Goal: Task Accomplishment & Management: Manage account settings

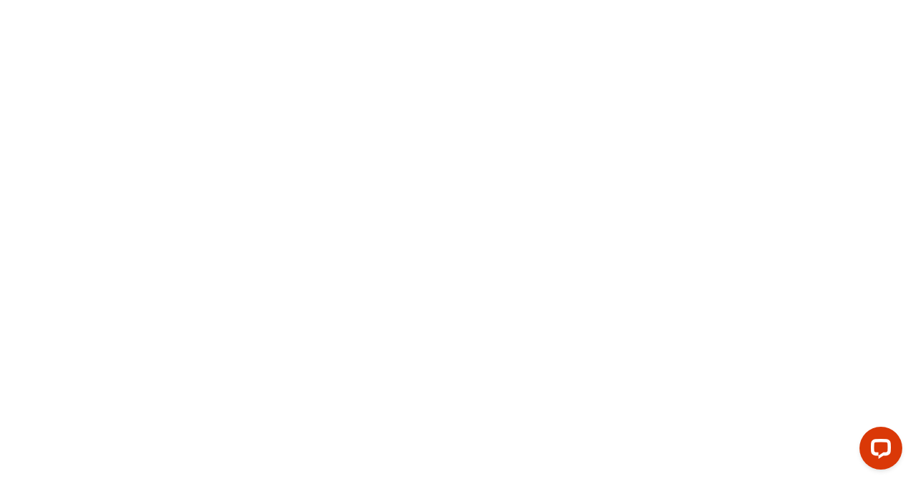
click at [444, 6] on body at bounding box center [454, 240] width 908 height 481
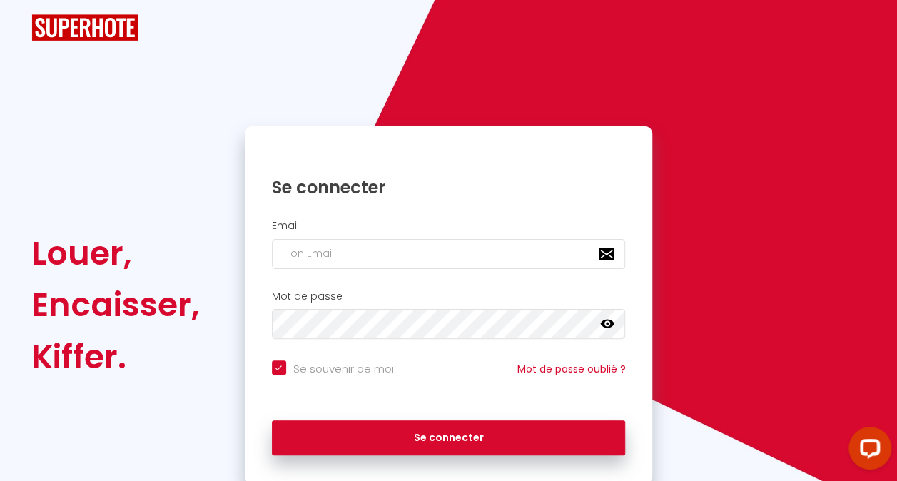
checkbox input "true"
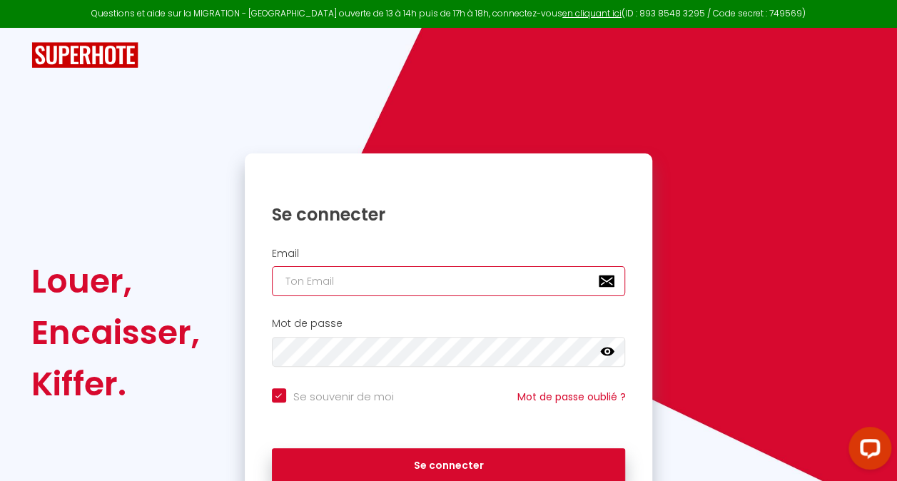
click at [406, 277] on input "email" at bounding box center [449, 281] width 354 height 30
type input "[EMAIL_ADDRESS][DOMAIN_NAME]"
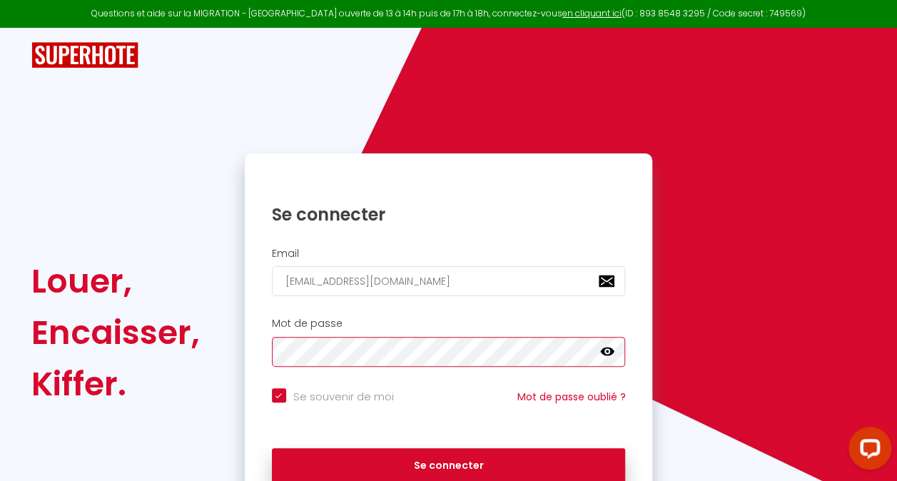
click at [272, 448] on button "Se connecter" at bounding box center [449, 466] width 354 height 36
checkbox input "true"
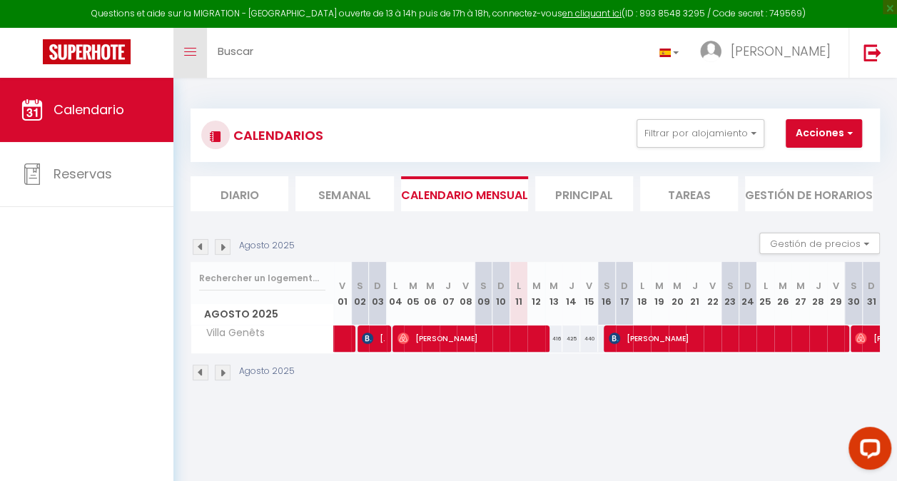
click at [195, 63] on link "Toggle menubar" at bounding box center [190, 53] width 34 height 50
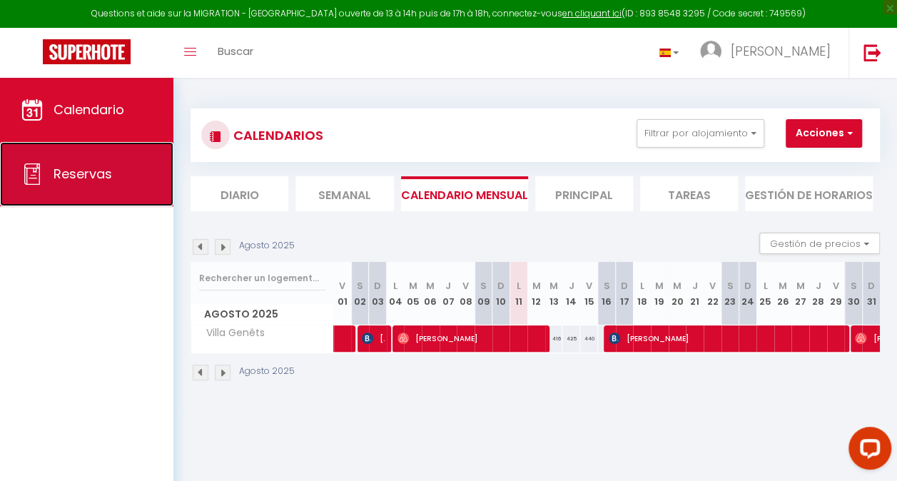
click at [143, 170] on link "Reservas" at bounding box center [86, 174] width 173 height 64
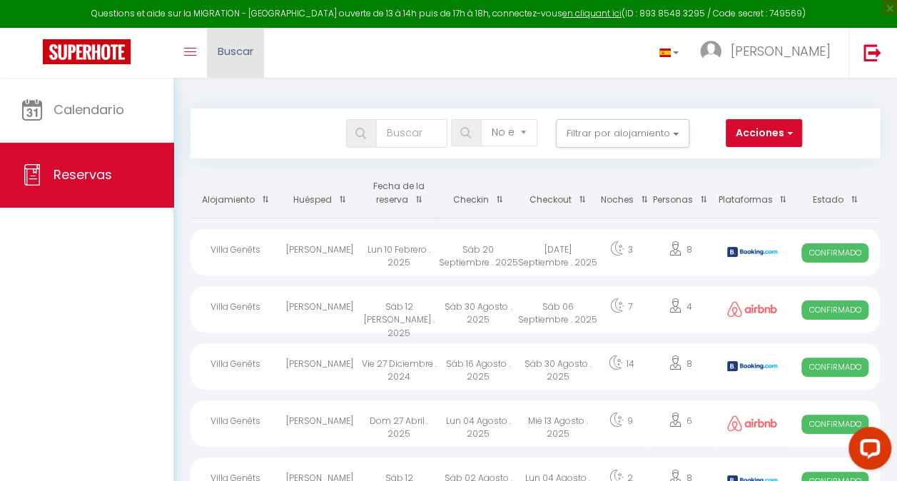
click at [223, 41] on link "Buscar" at bounding box center [235, 53] width 57 height 50
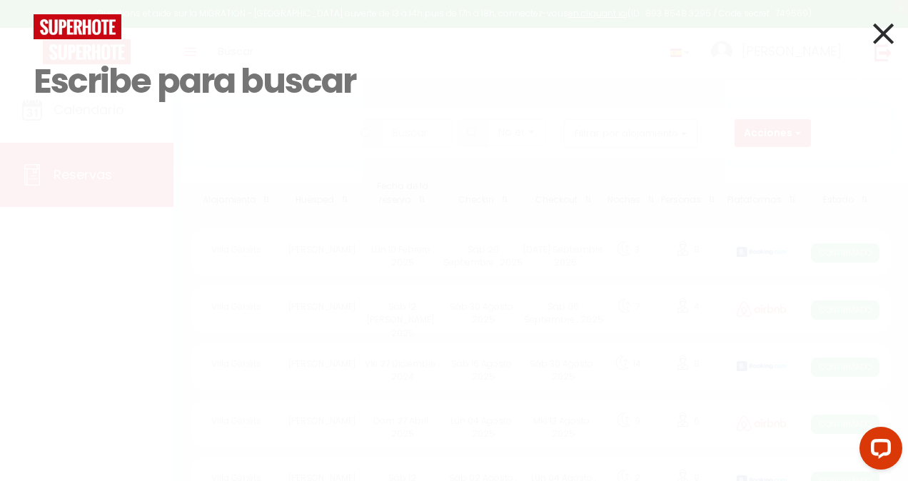
click at [881, 36] on icon at bounding box center [883, 34] width 21 height 36
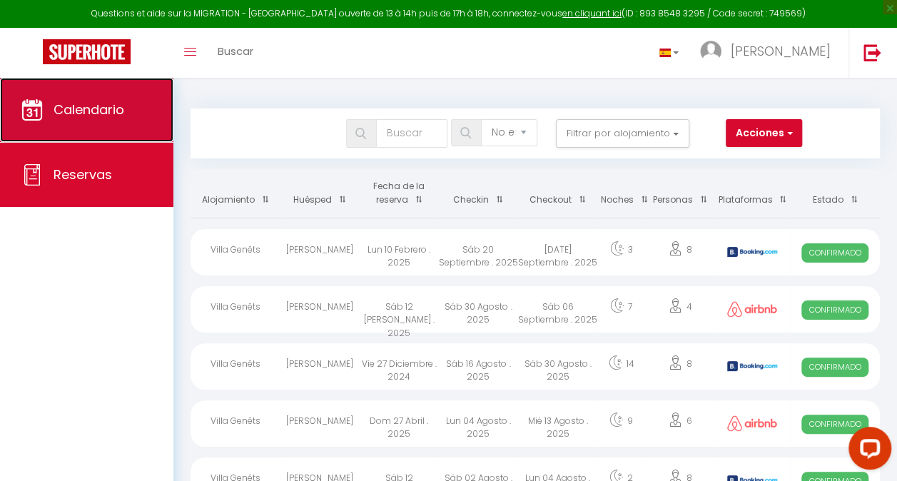
click at [93, 103] on span "Calendario" at bounding box center [89, 110] width 71 height 18
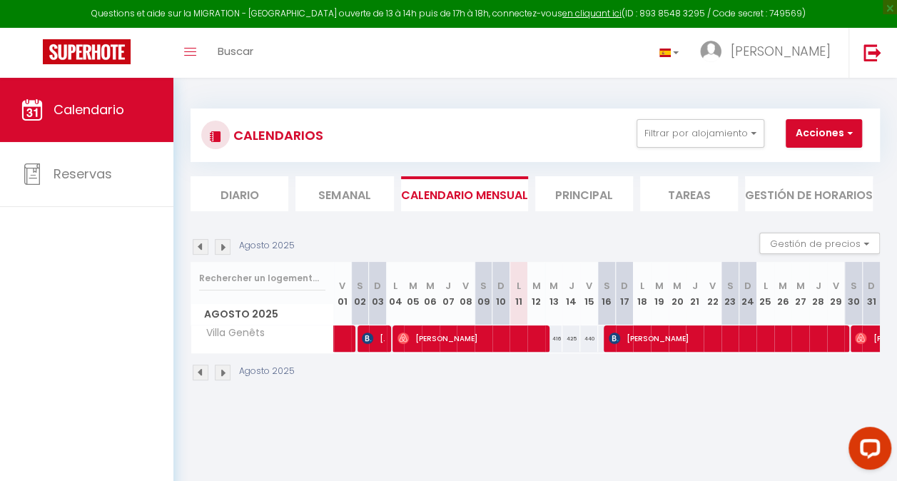
scroll to position [78, 0]
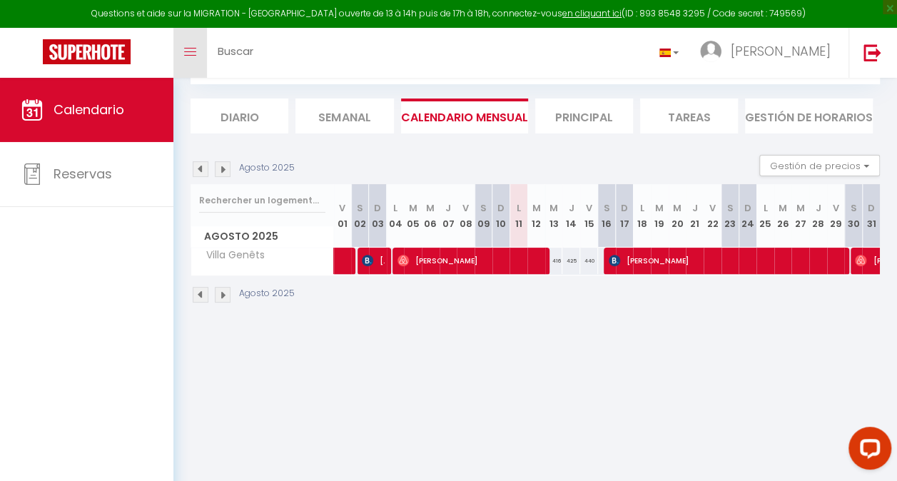
click at [191, 53] on icon "Toggle menubar" at bounding box center [190, 52] width 12 height 9
click at [183, 57] on link "Toggle menubar" at bounding box center [190, 53] width 34 height 50
click at [197, 58] on link "Toggle menubar" at bounding box center [190, 53] width 34 height 50
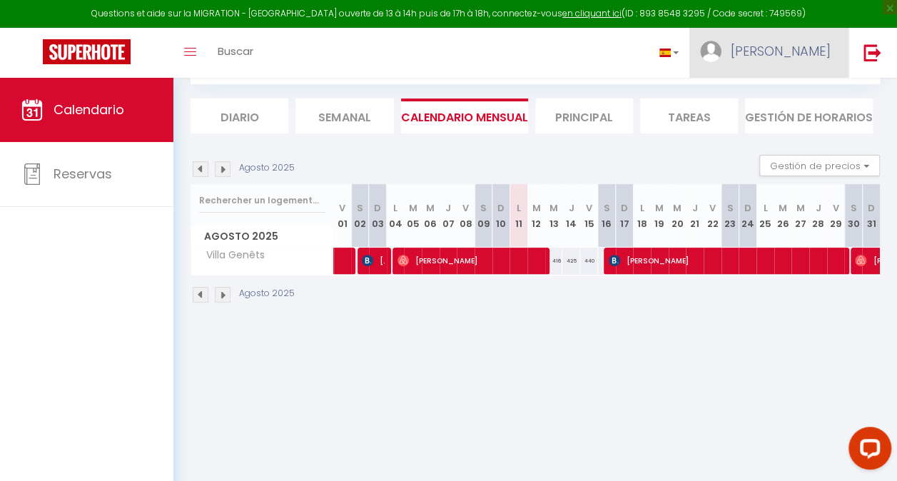
click at [789, 60] on link "[PERSON_NAME]" at bounding box center [768, 53] width 159 height 50
click at [789, 98] on link "Configuraciones" at bounding box center [785, 99] width 118 height 24
select select "es"
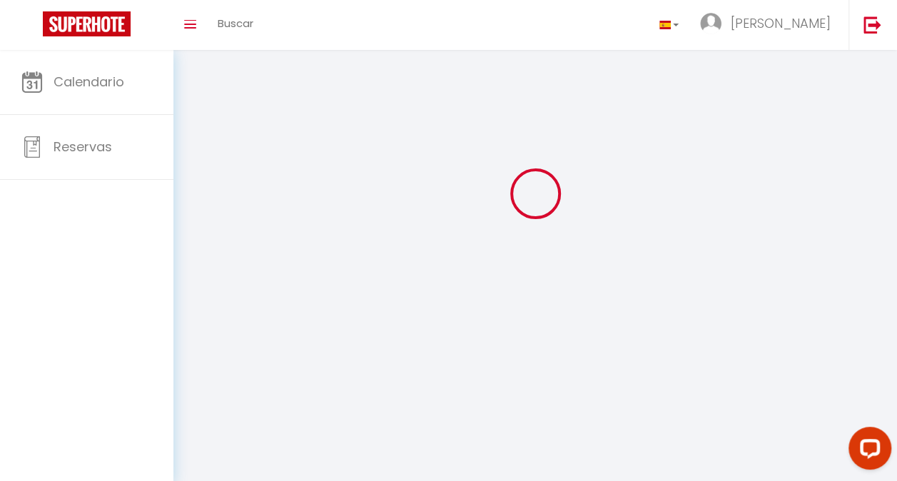
scroll to position [50, 0]
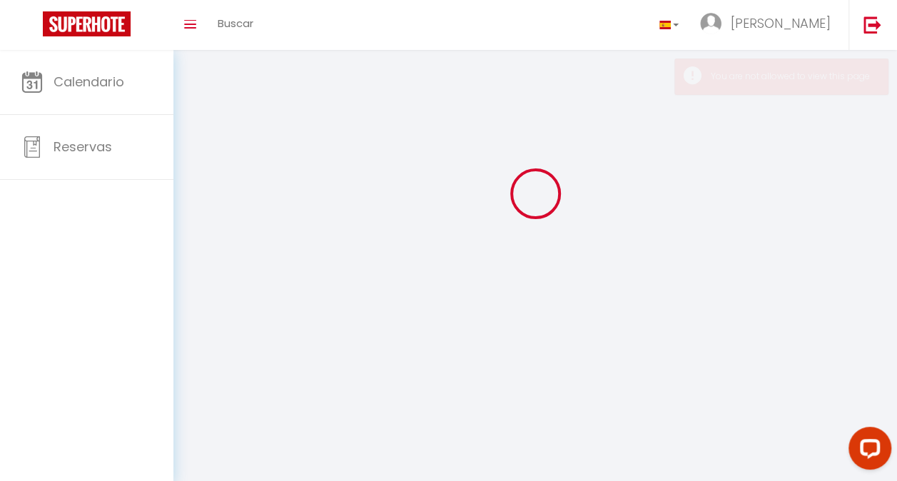
type input "Marcelo"
type input "Artacho"
select select
select select "28"
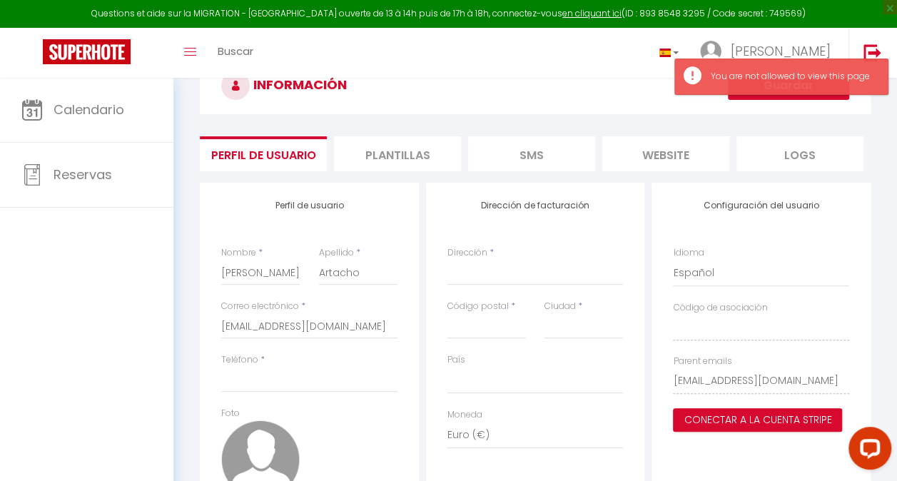
scroll to position [78, 0]
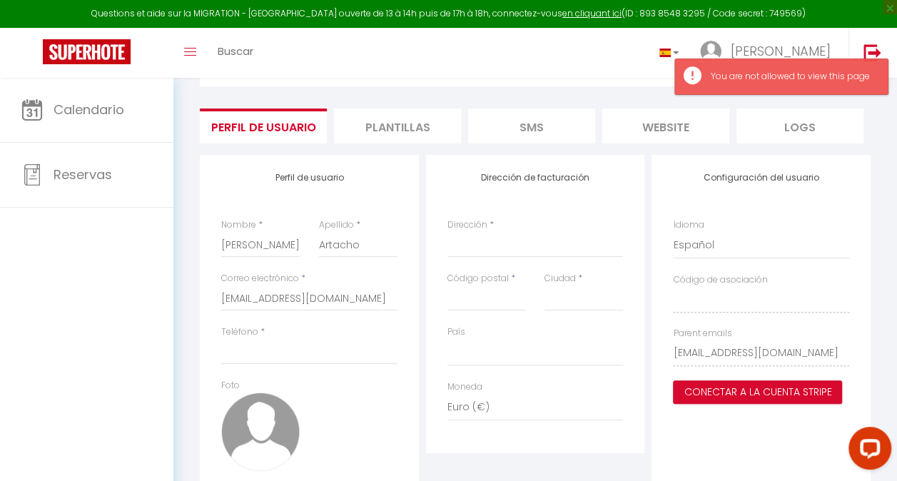
click at [430, 125] on li "Plantillas" at bounding box center [397, 125] width 127 height 35
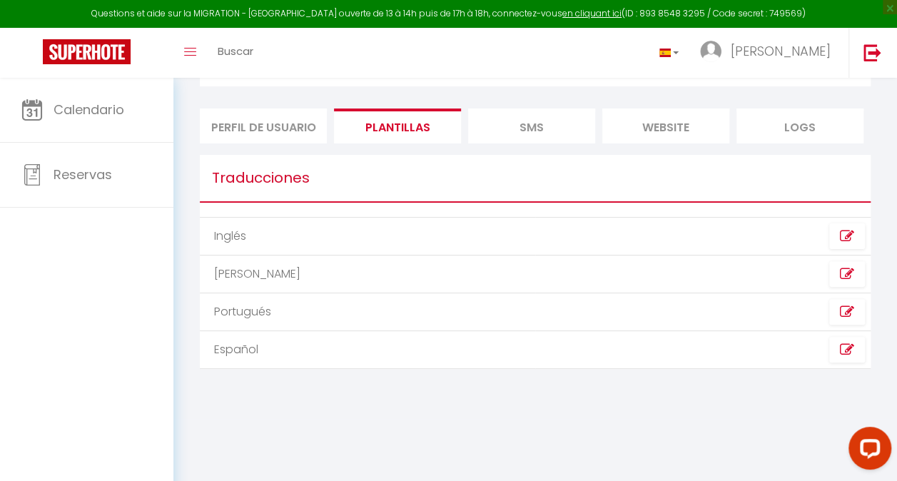
click at [299, 121] on li "Perfil de usuario" at bounding box center [263, 125] width 127 height 35
select select
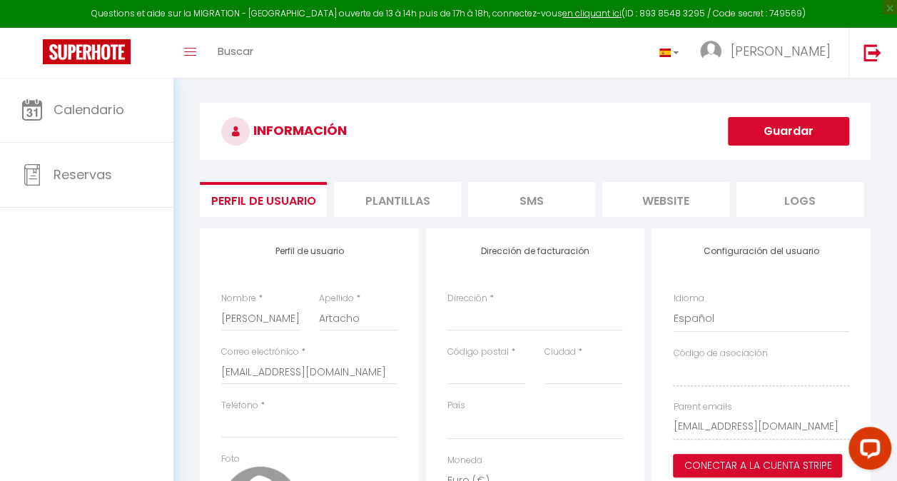
scroll to position [3, 0]
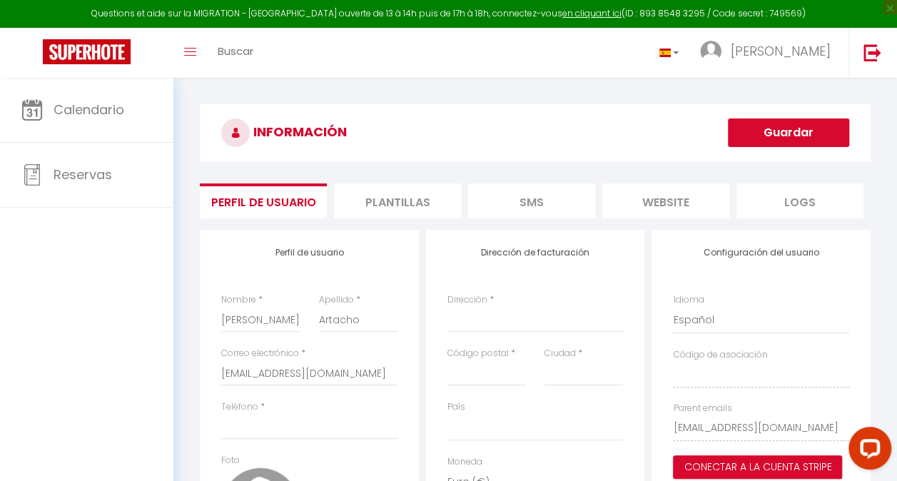
click at [512, 202] on li "SMS" at bounding box center [531, 200] width 127 height 35
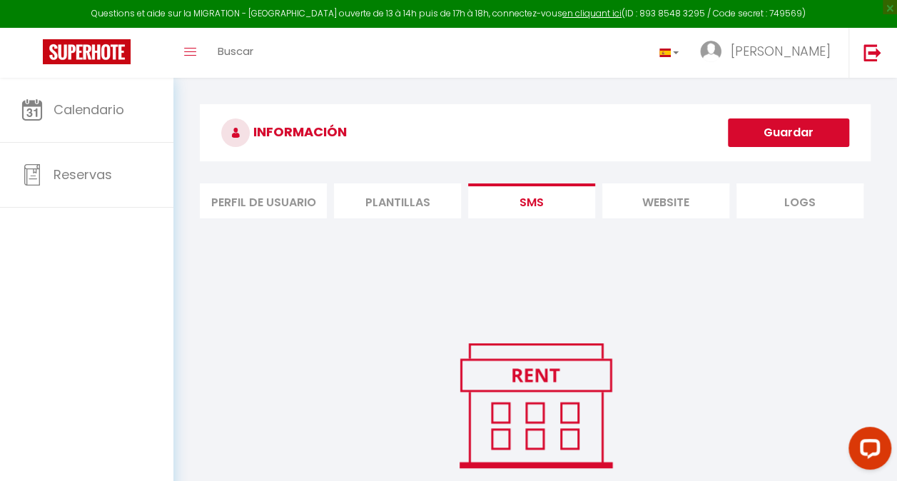
click at [412, 210] on li "Plantillas" at bounding box center [397, 200] width 127 height 35
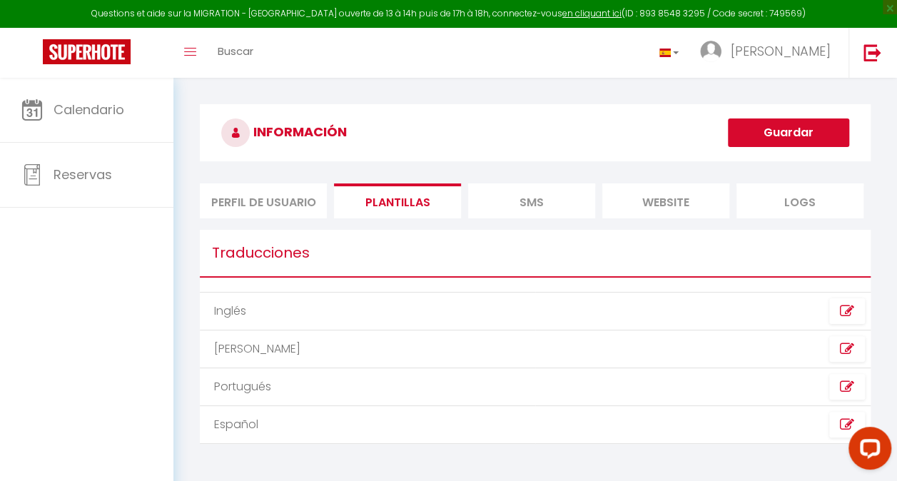
click at [647, 192] on li "website" at bounding box center [665, 200] width 127 height 35
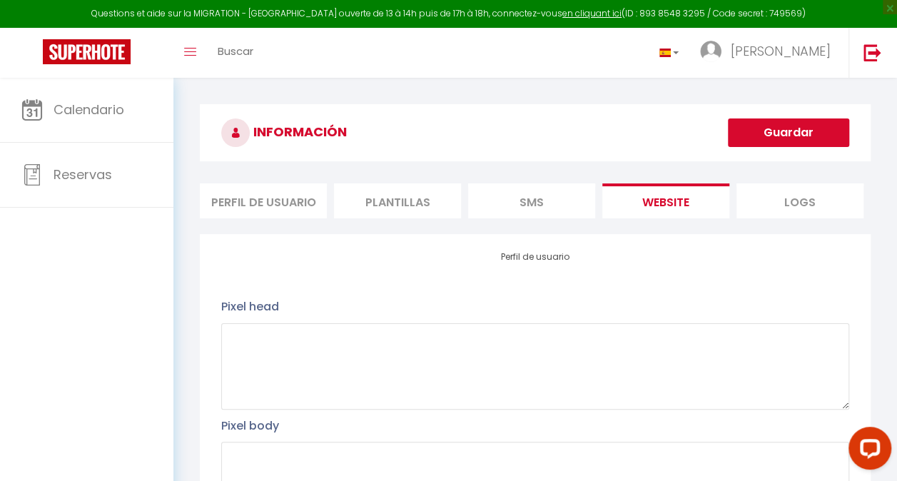
click at [796, 208] on li "Logs" at bounding box center [800, 200] width 127 height 35
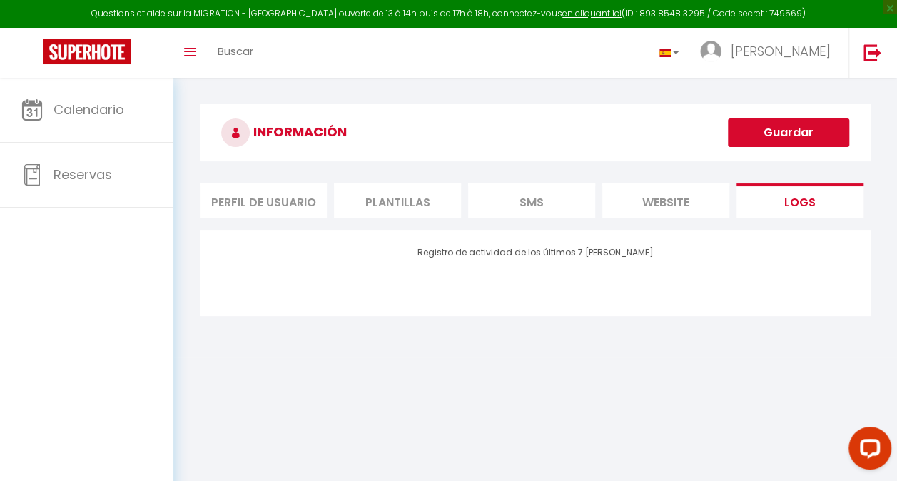
click at [393, 187] on li "Plantillas" at bounding box center [397, 200] width 127 height 35
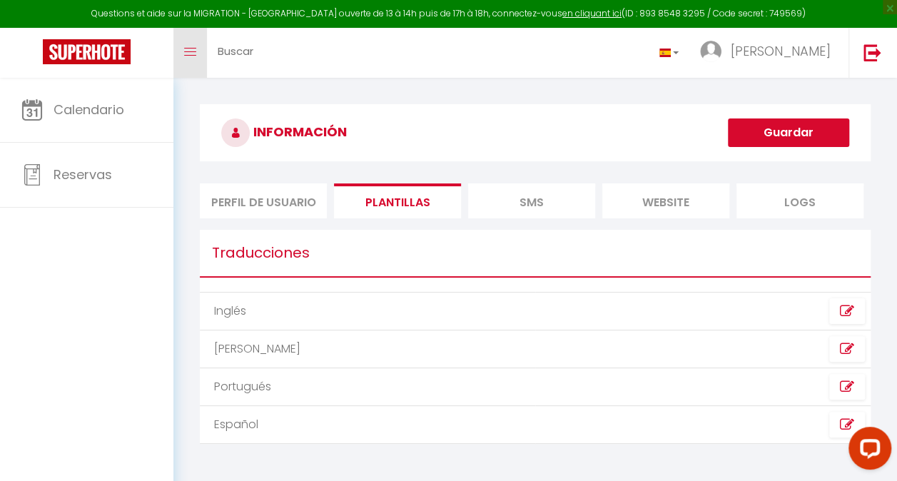
click at [193, 60] on link "Toggle menubar" at bounding box center [190, 53] width 34 height 50
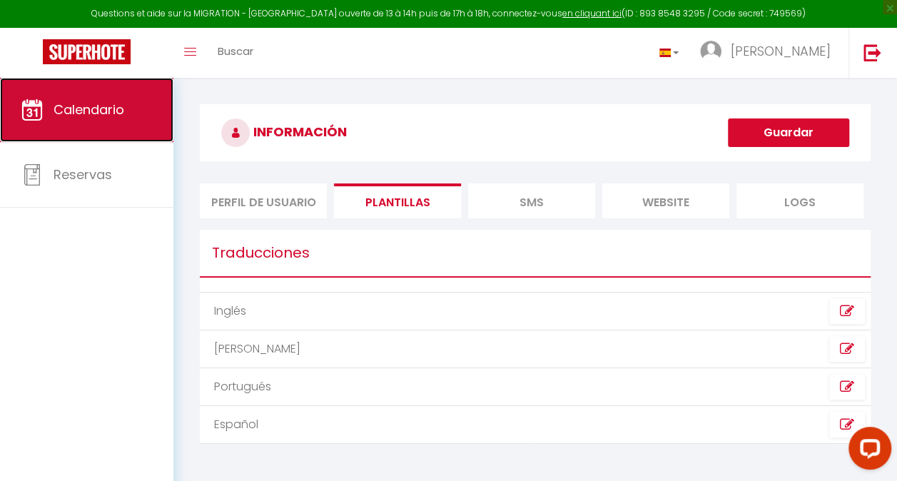
click at [76, 107] on span "Calendario" at bounding box center [89, 110] width 71 height 18
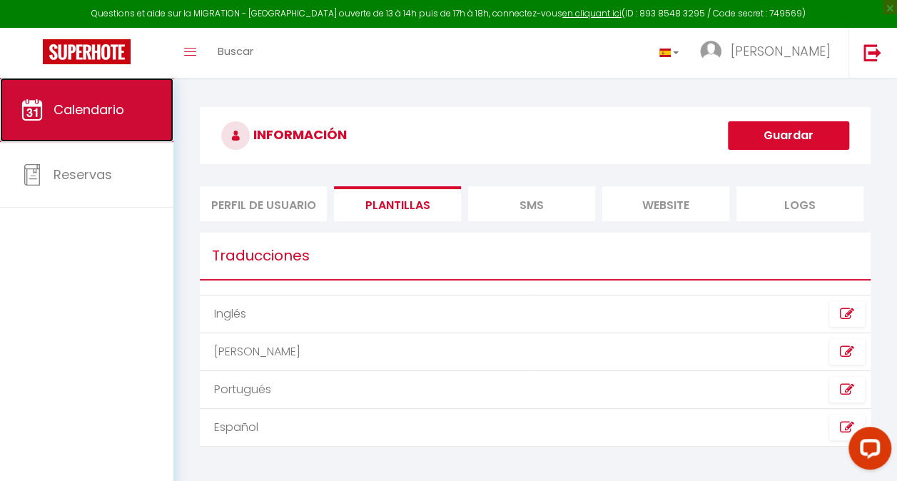
click at [127, 126] on link "Calendario" at bounding box center [86, 110] width 173 height 64
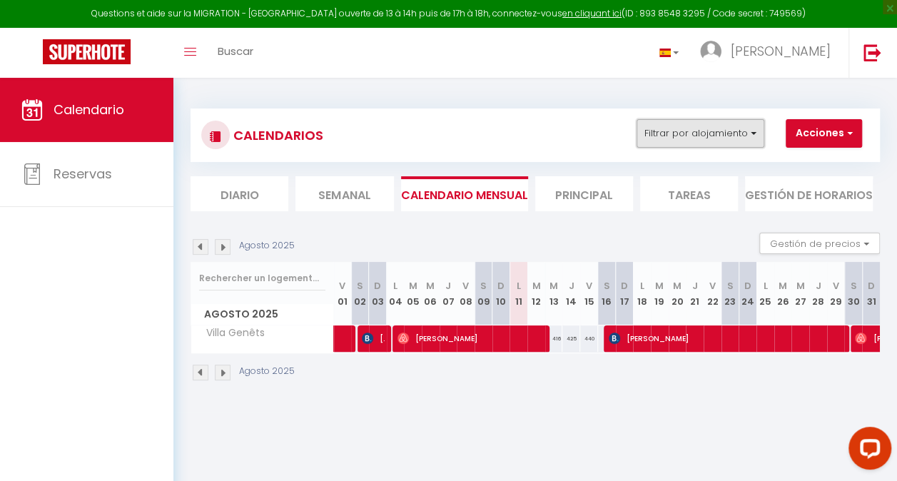
click at [684, 127] on button "Filtrar por alojamiento" at bounding box center [701, 133] width 128 height 29
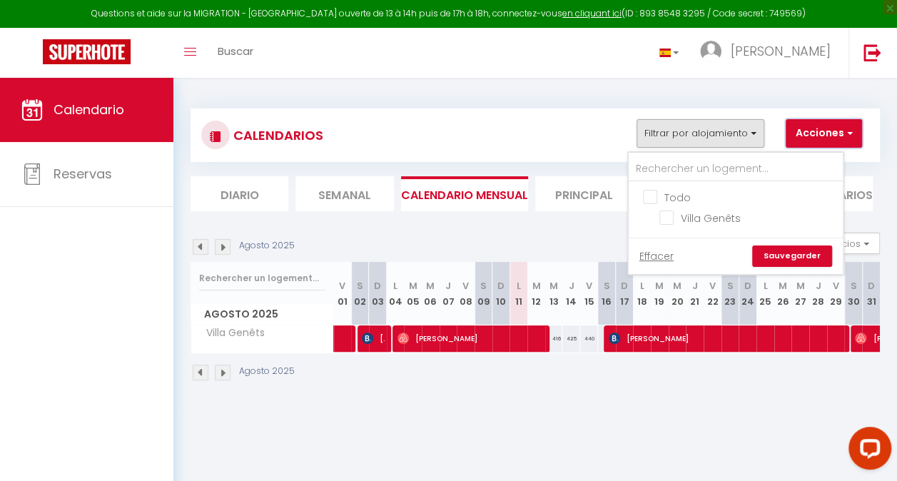
click at [811, 143] on button "Acciones" at bounding box center [824, 133] width 76 height 29
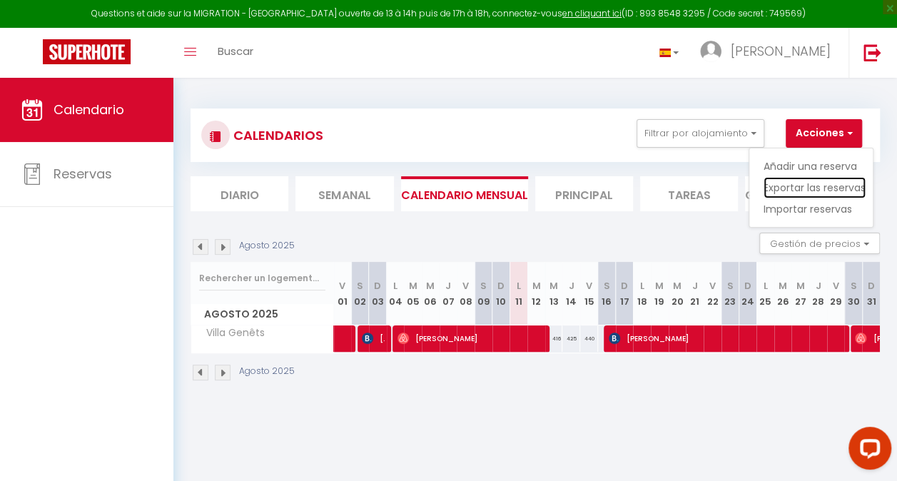
click at [794, 186] on link "Exportar las reservas" at bounding box center [815, 187] width 102 height 21
type input "mavet1976@gmail.com"
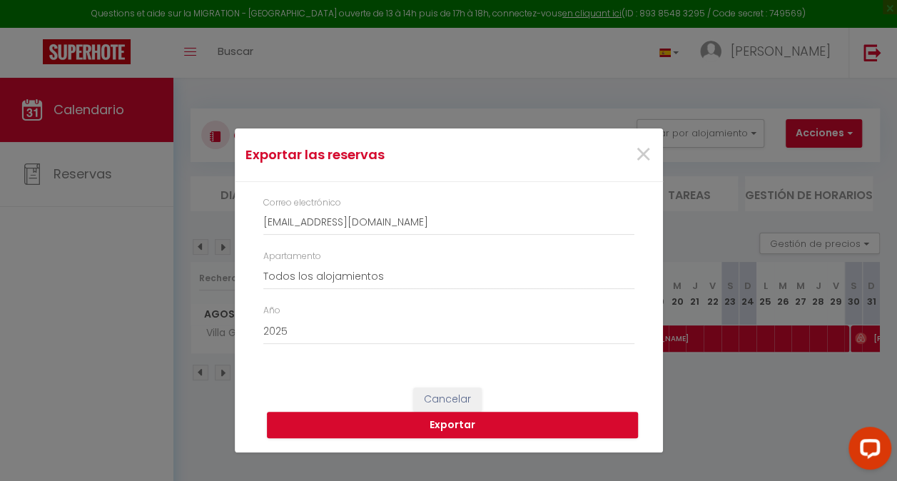
click at [362, 312] on div "Año 2015 2016 2017 2018 2019 2020 2021 2022 2023 2024 2025 2026 2027 2028" at bounding box center [448, 324] width 371 height 41
click at [312, 333] on select "2015 2016 2017 2018 2019 2020 2021 2022 2023 2024 2025 2026 2027 2028" at bounding box center [448, 331] width 371 height 27
select select "2024"
click at [263, 318] on select "2015 2016 2017 2018 2019 2020 2021 2022 2023 2024 2025 2026 2027 2028" at bounding box center [448, 331] width 371 height 27
click at [315, 216] on input "mavet1976@gmail.com" at bounding box center [448, 223] width 371 height 26
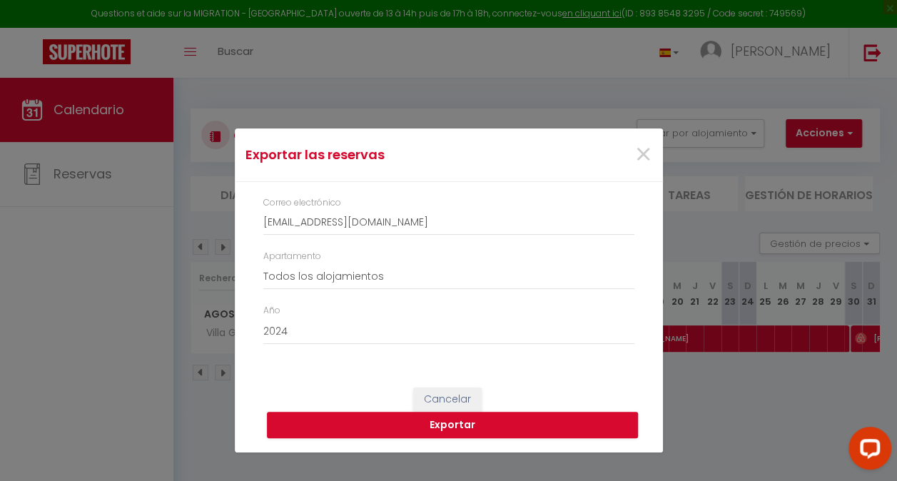
click at [586, 383] on div "Cancelar Exportar" at bounding box center [449, 412] width 428 height 79
click at [527, 420] on button "Exportar" at bounding box center [452, 425] width 371 height 27
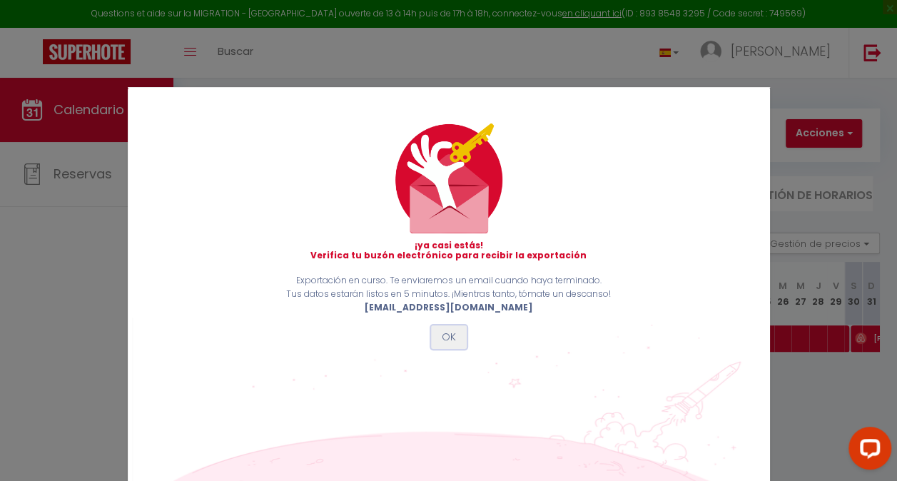
click at [455, 345] on button "OK" at bounding box center [449, 337] width 36 height 24
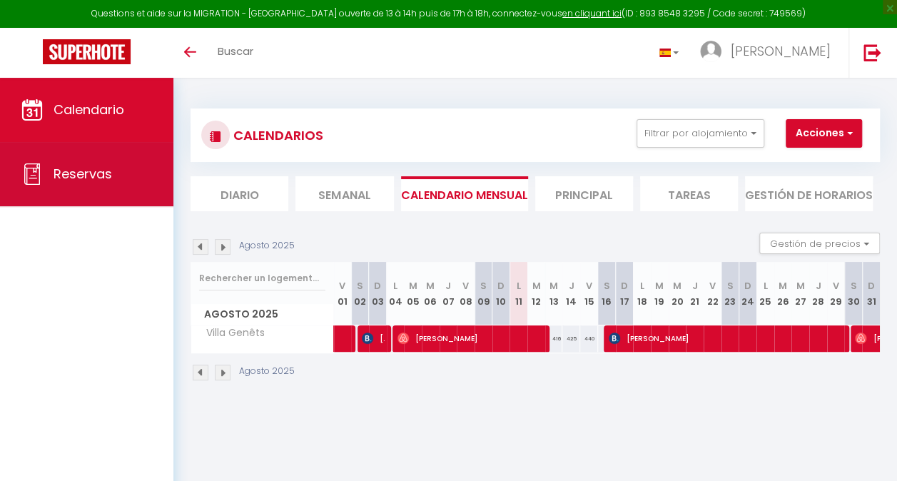
click at [94, 187] on link "Reservas" at bounding box center [86, 174] width 173 height 64
select select "not_cancelled"
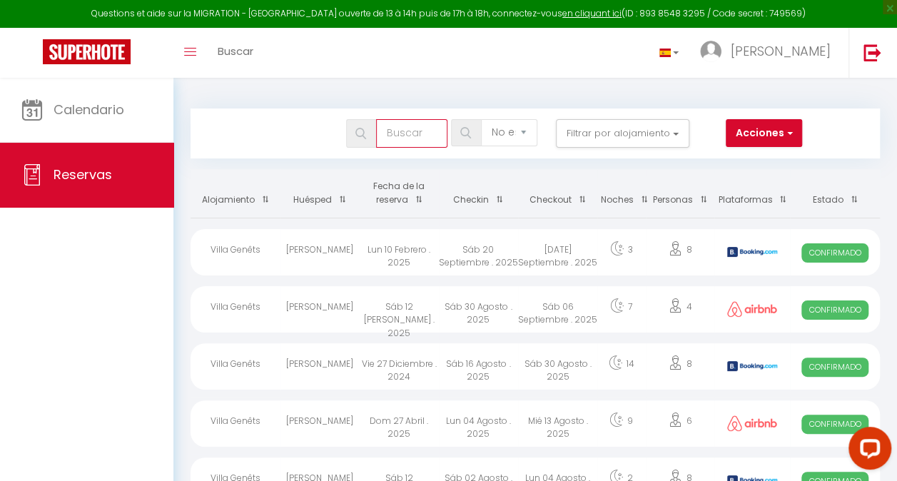
click at [438, 136] on input "text" at bounding box center [411, 133] width 71 height 29
click at [514, 136] on select "Todos los estados Cancelado Confirmado No está confirmado No está cancelado No …" at bounding box center [509, 132] width 56 height 27
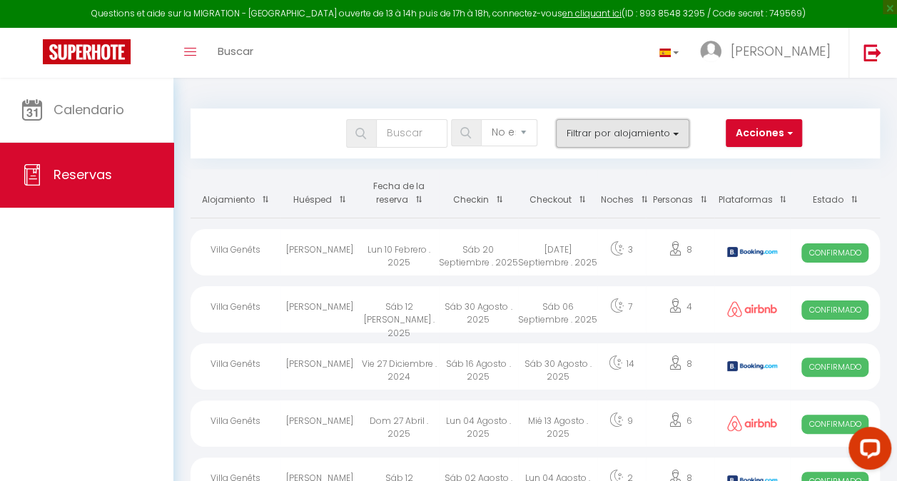
click at [584, 141] on button "Filtrar por alojamiento" at bounding box center [622, 133] width 133 height 29
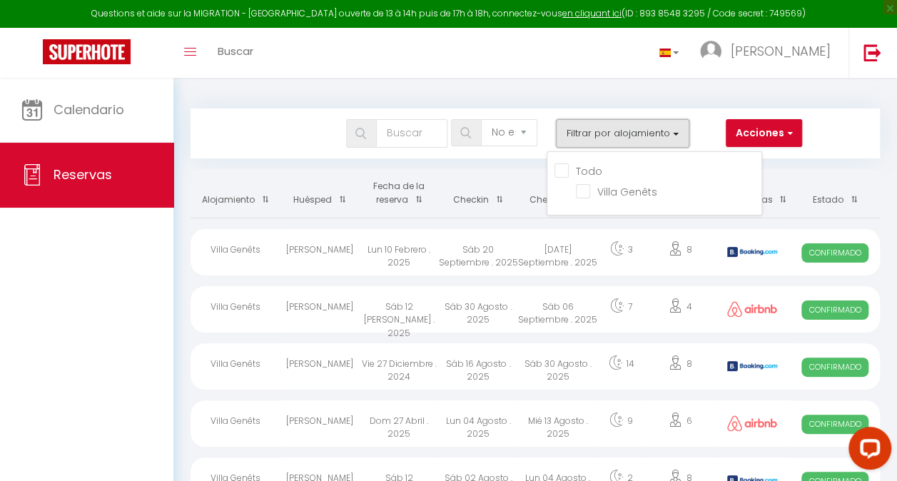
click at [584, 141] on button "Filtrar por alojamiento" at bounding box center [622, 133] width 133 height 29
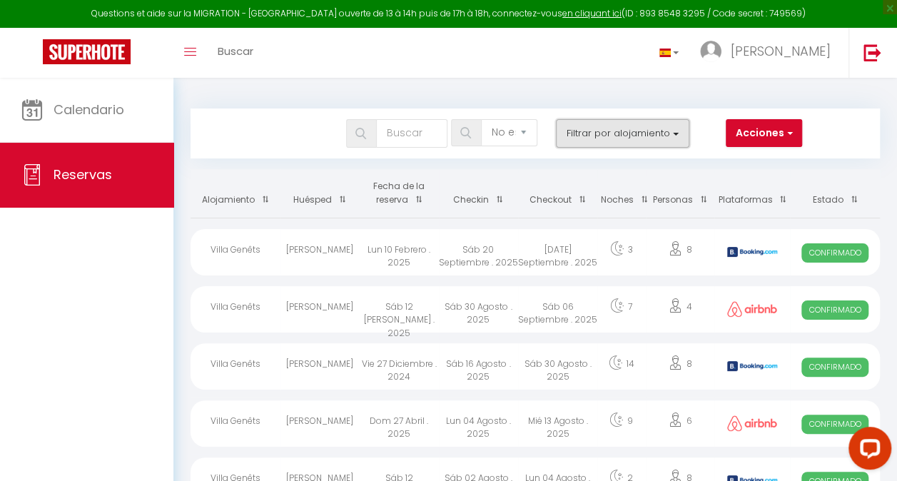
click at [584, 141] on button "Filtrar por alojamiento" at bounding box center [622, 133] width 133 height 29
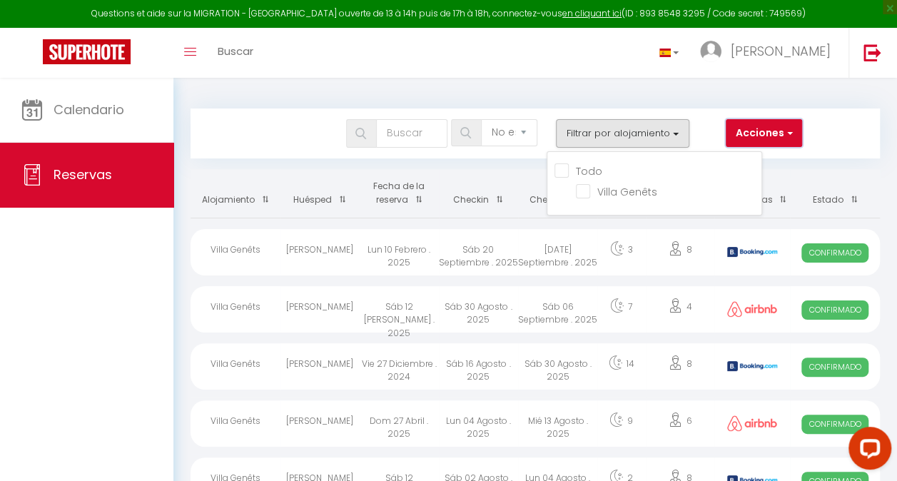
click at [746, 132] on button "Acciones" at bounding box center [764, 133] width 76 height 29
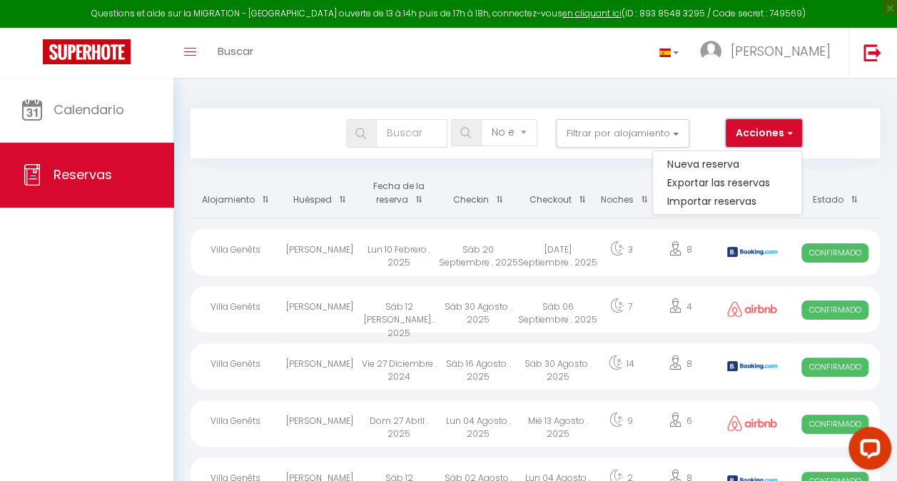
scroll to position [238, 0]
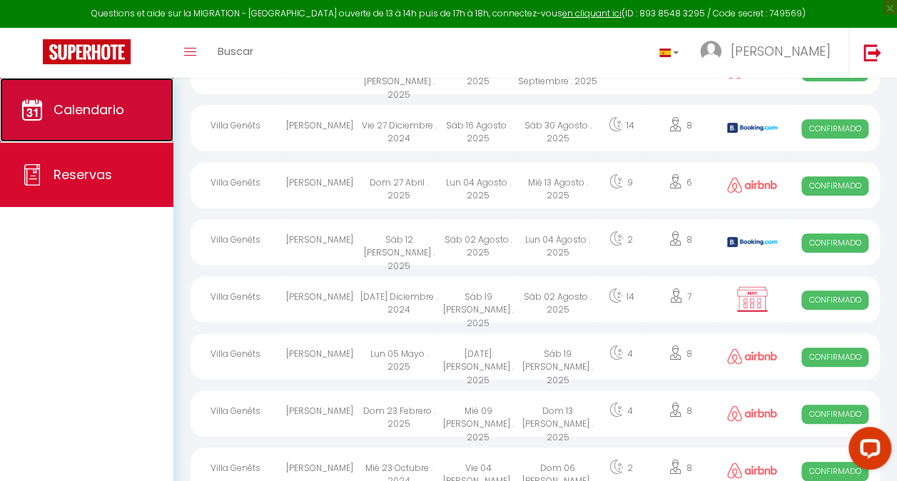
click at [105, 116] on span "Calendario" at bounding box center [89, 110] width 71 height 18
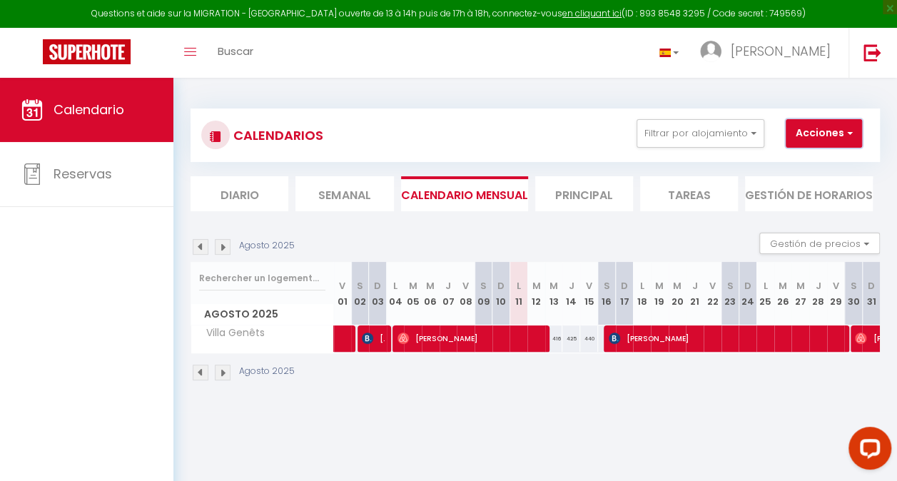
click at [823, 140] on button "Acciones" at bounding box center [824, 133] width 76 height 29
click at [806, 186] on link "Exportar las reservas" at bounding box center [815, 187] width 102 height 21
type input "mavet1976@gmail.com"
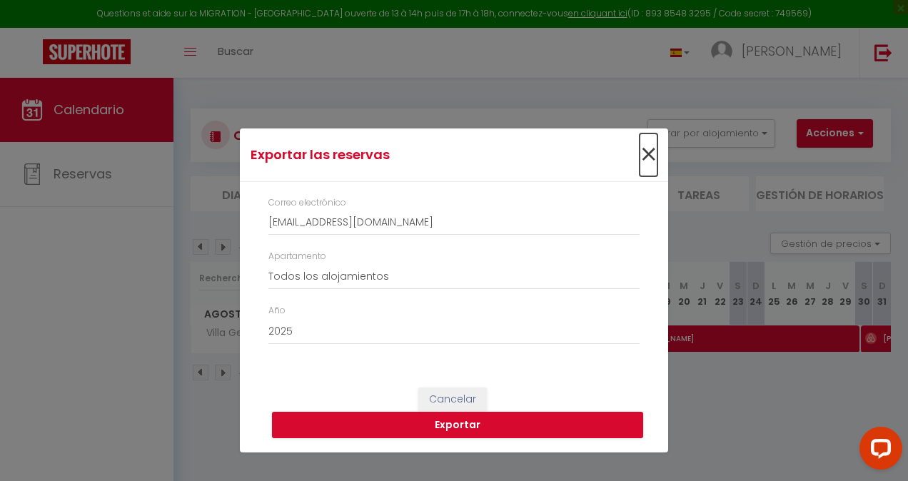
click at [655, 163] on span "×" at bounding box center [648, 154] width 18 height 43
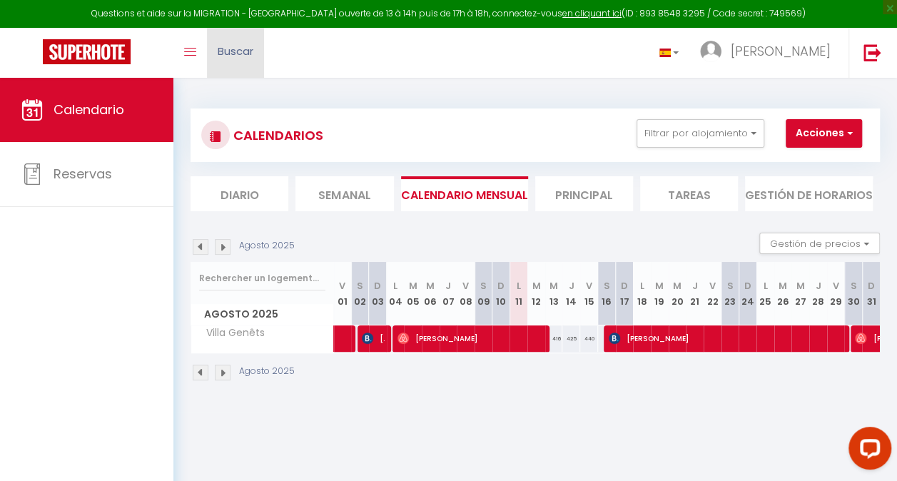
click at [231, 64] on link "Buscar" at bounding box center [235, 53] width 57 height 50
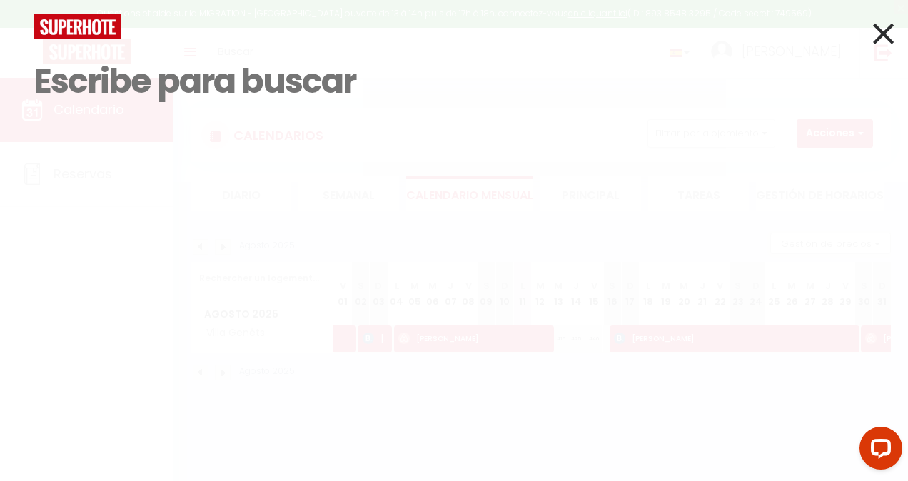
click at [879, 33] on icon at bounding box center [883, 34] width 21 height 36
click at [879, 33] on icon at bounding box center [872, 34] width 21 height 36
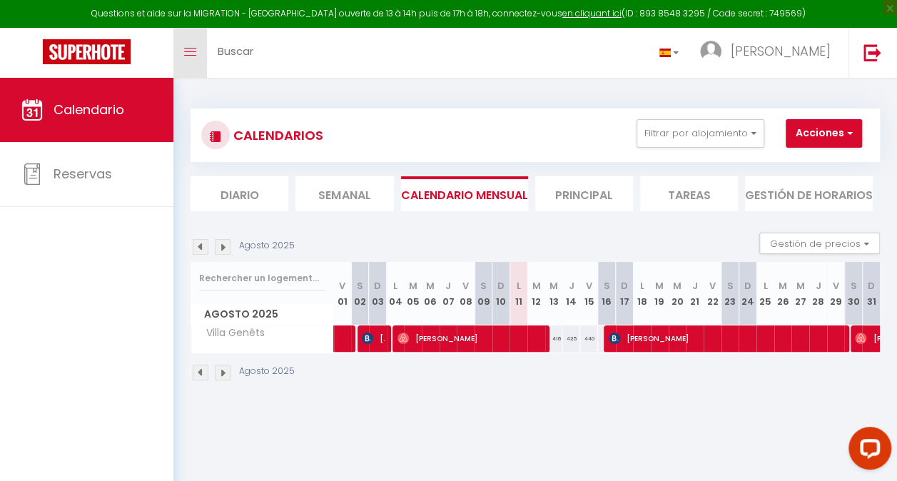
click at [191, 66] on link "Toggle menubar" at bounding box center [190, 53] width 34 height 50
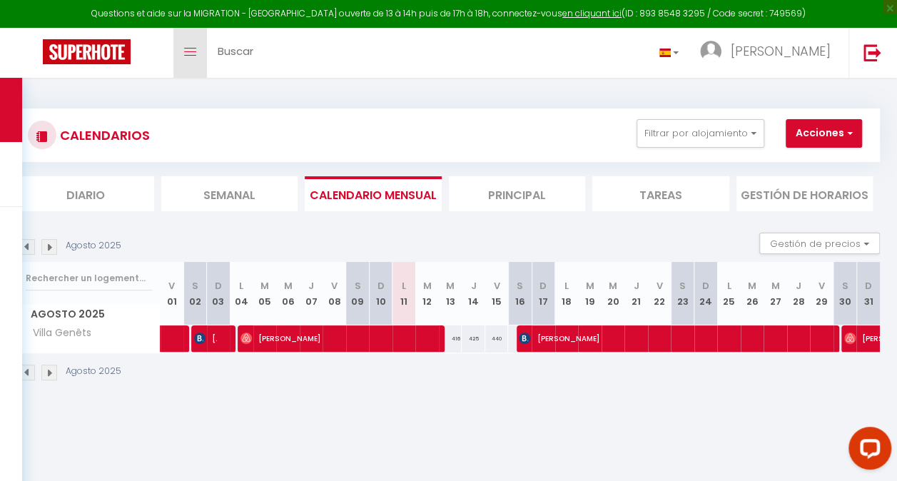
scroll to position [78, 0]
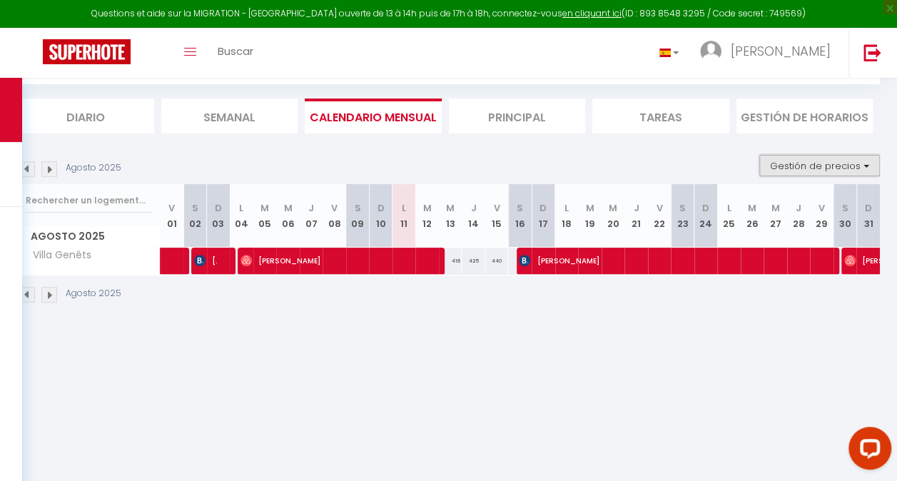
click at [791, 158] on button "Gestión de precios" at bounding box center [819, 165] width 121 height 21
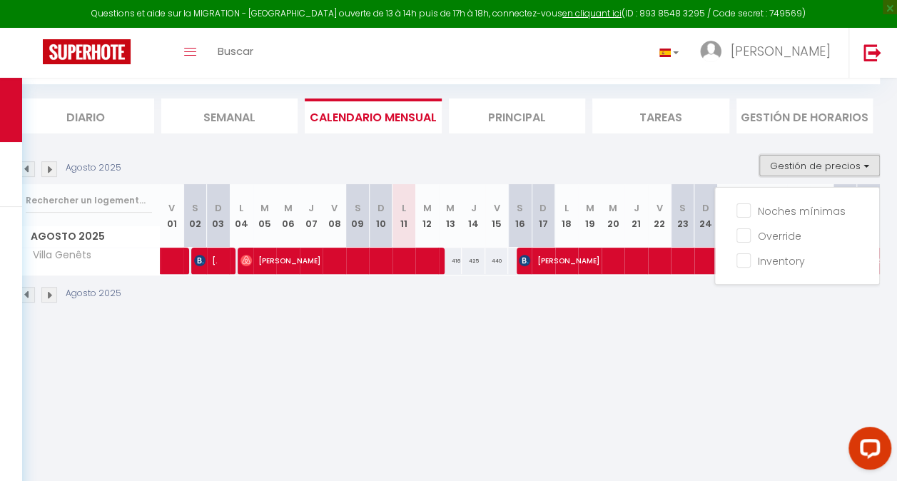
click at [791, 158] on button "Gestión de precios" at bounding box center [819, 165] width 121 height 21
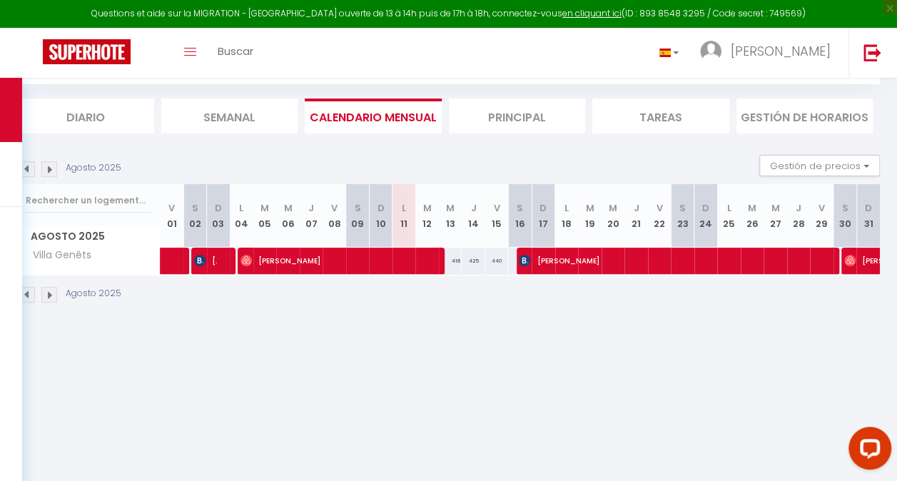
click at [714, 118] on li "Tareas" at bounding box center [660, 115] width 137 height 35
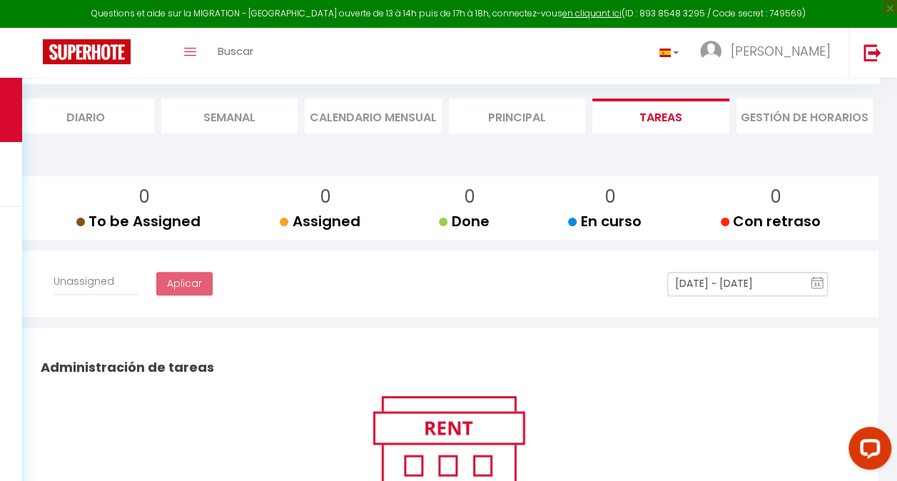
select select
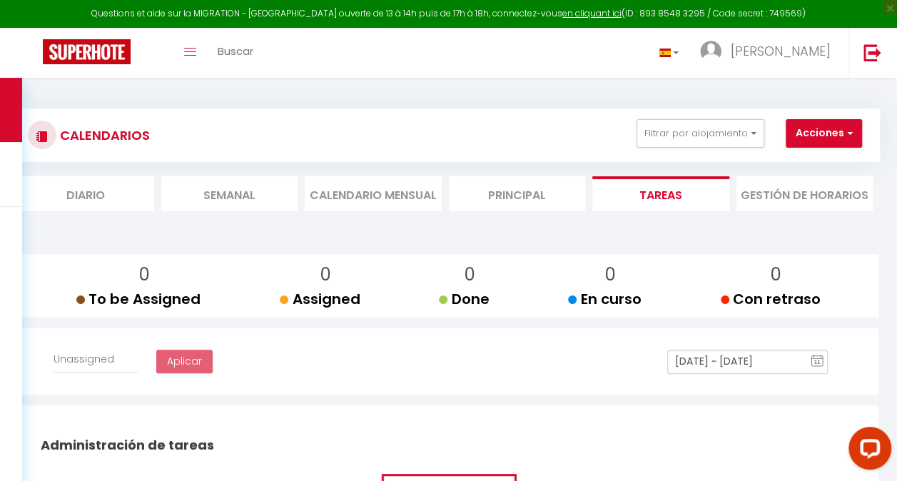
click at [555, 204] on li "Principal" at bounding box center [517, 193] width 137 height 35
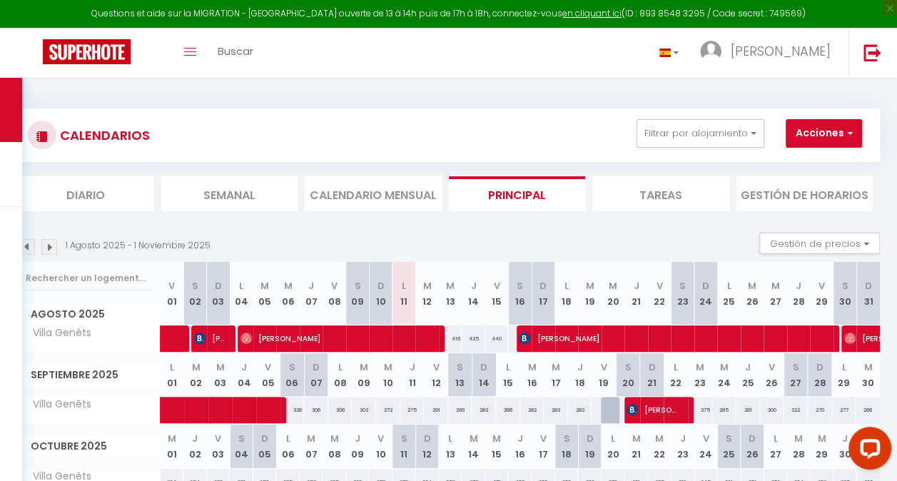
scroll to position [83, 0]
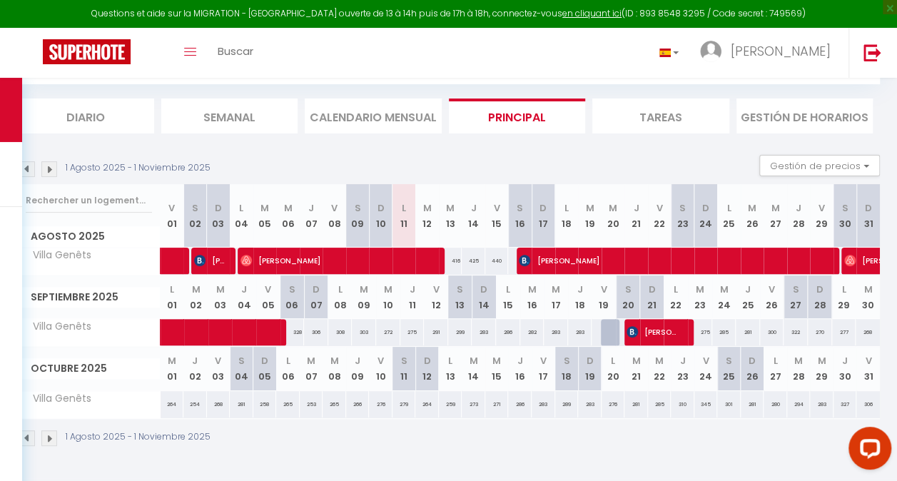
click at [413, 116] on li "Calendario mensual" at bounding box center [373, 115] width 137 height 35
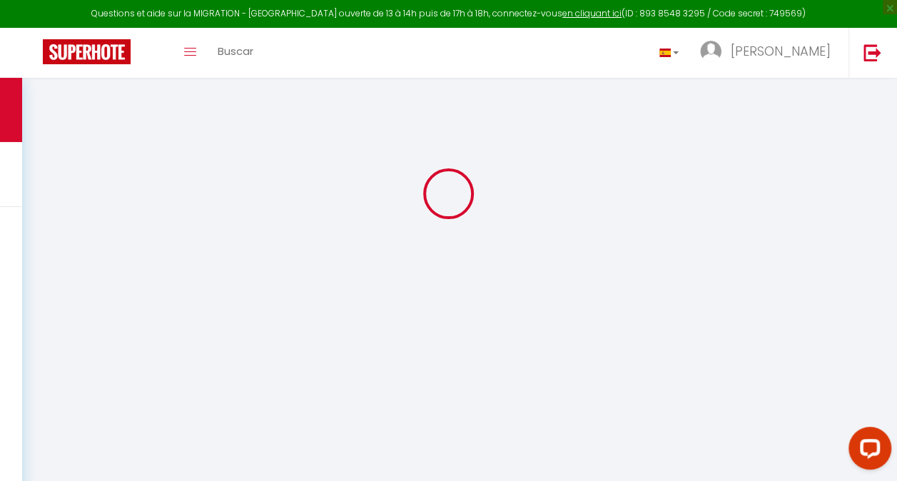
scroll to position [78, 0]
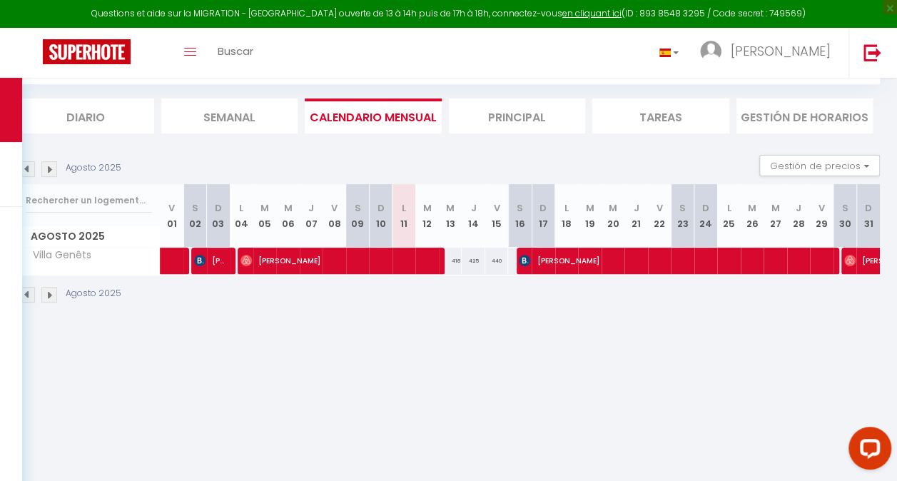
click at [271, 128] on li "Semanal" at bounding box center [229, 115] width 137 height 35
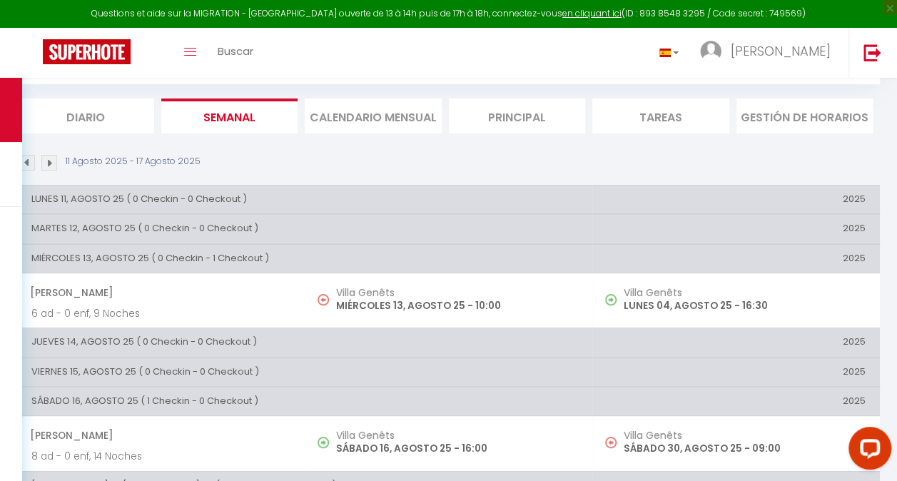
scroll to position [83, 0]
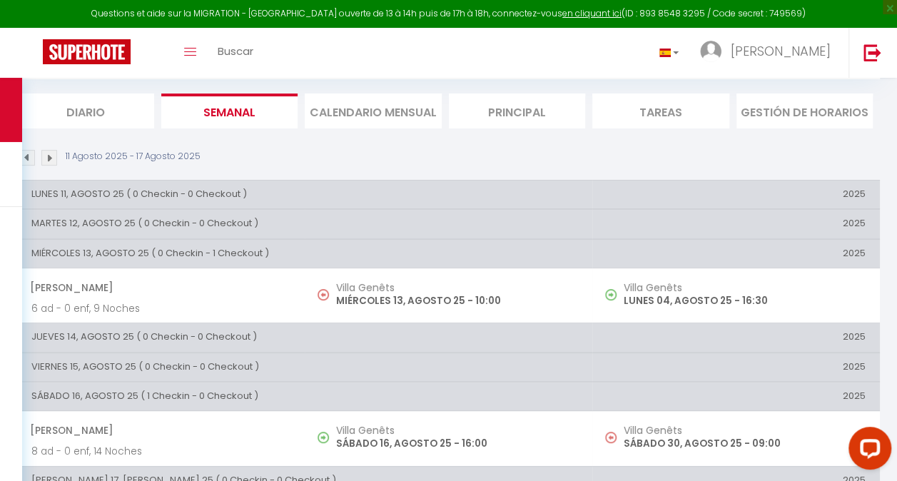
click at [136, 117] on li "Diario" at bounding box center [85, 110] width 137 height 35
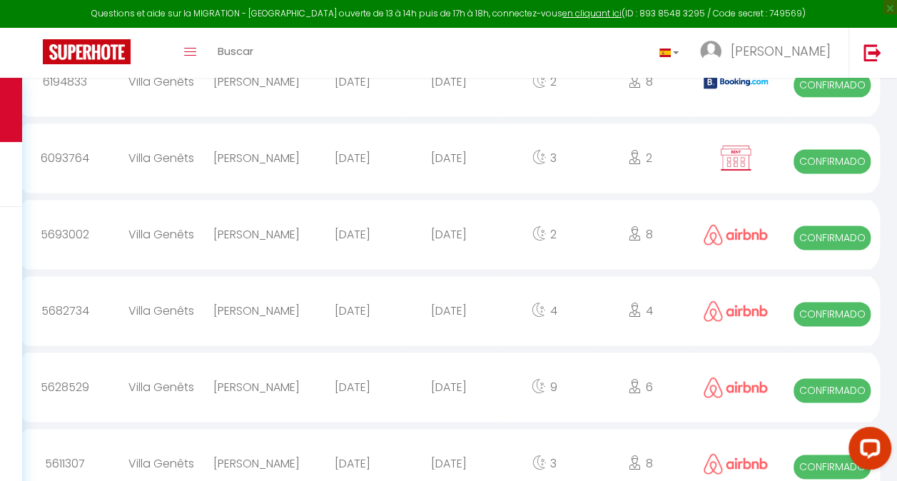
scroll to position [819, 0]
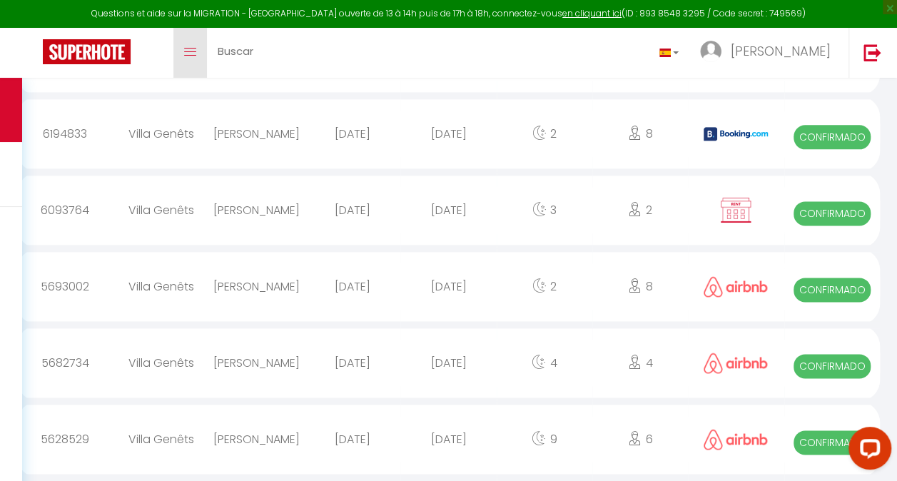
click at [196, 51] on icon "Toggle menubar" at bounding box center [190, 52] width 12 height 9
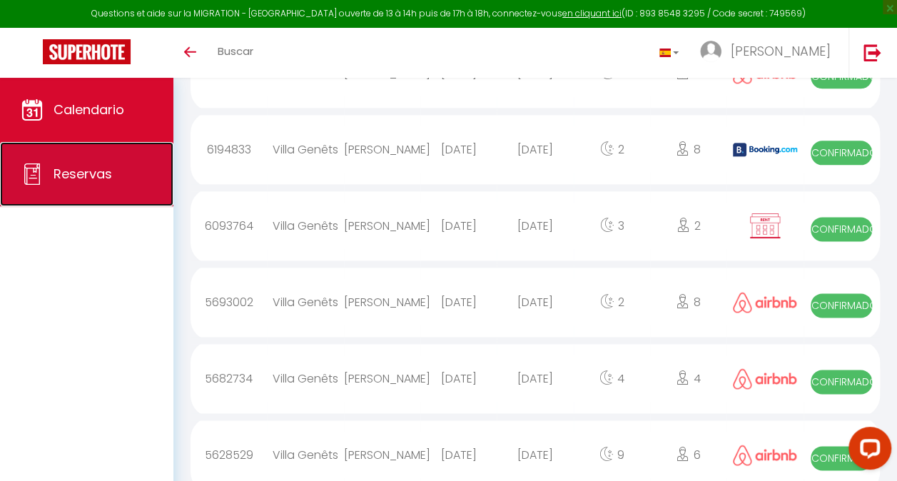
click at [84, 180] on span "Reservas" at bounding box center [83, 174] width 59 height 18
select select "not_cancelled"
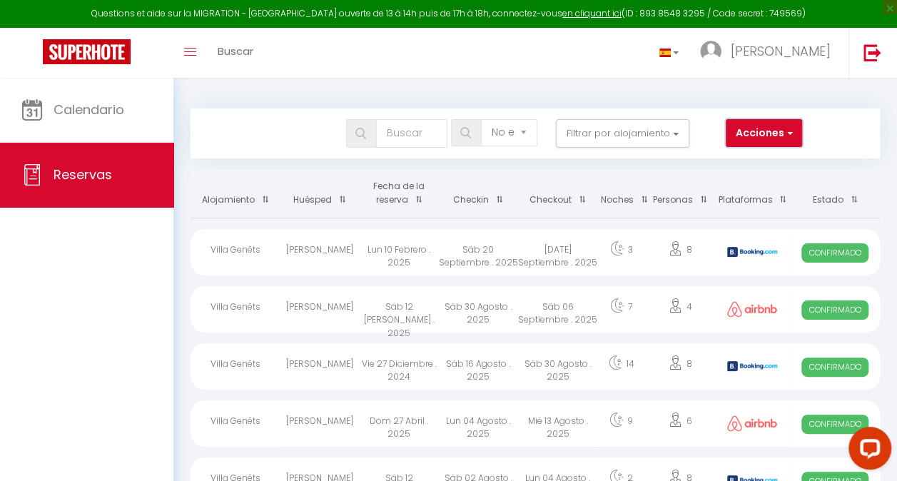
click at [759, 121] on button "Acciones" at bounding box center [764, 133] width 76 height 29
click at [737, 185] on link "Exportar las reservas" at bounding box center [727, 182] width 148 height 19
type input "mavet1976@gmail.com"
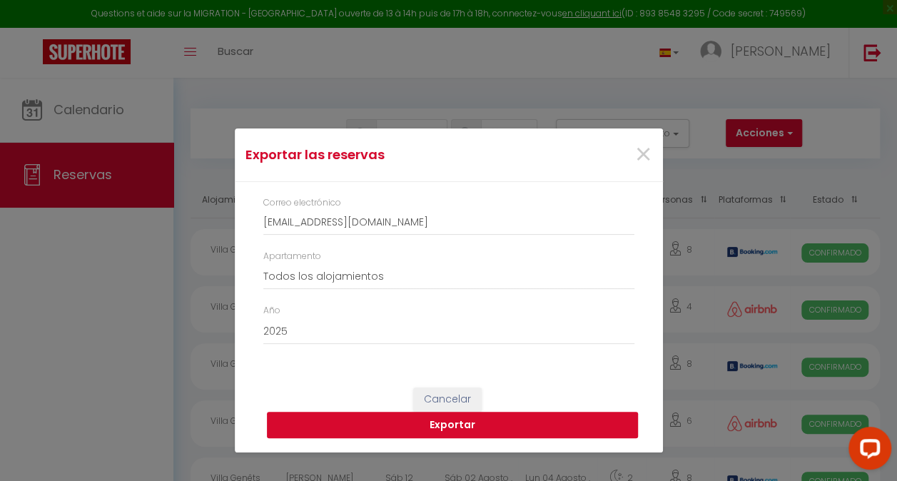
click at [504, 420] on button "Exportar" at bounding box center [452, 425] width 371 height 27
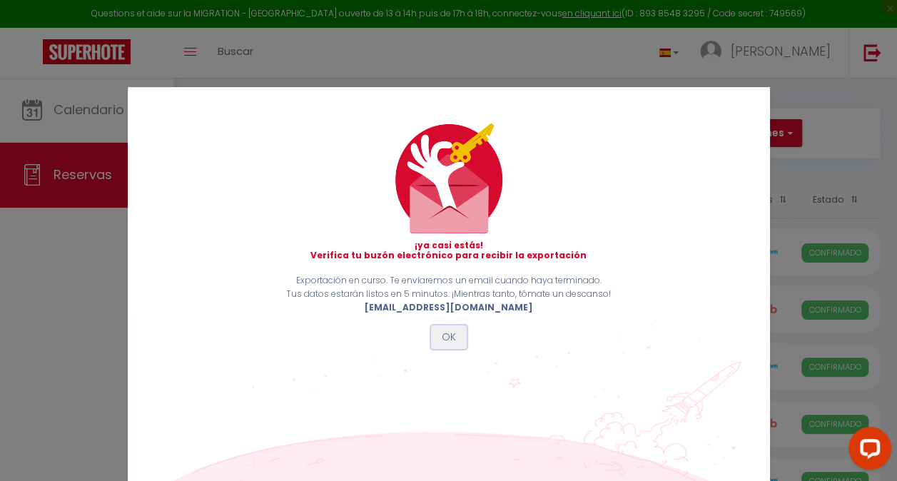
click at [449, 340] on button "OK" at bounding box center [449, 337] width 36 height 24
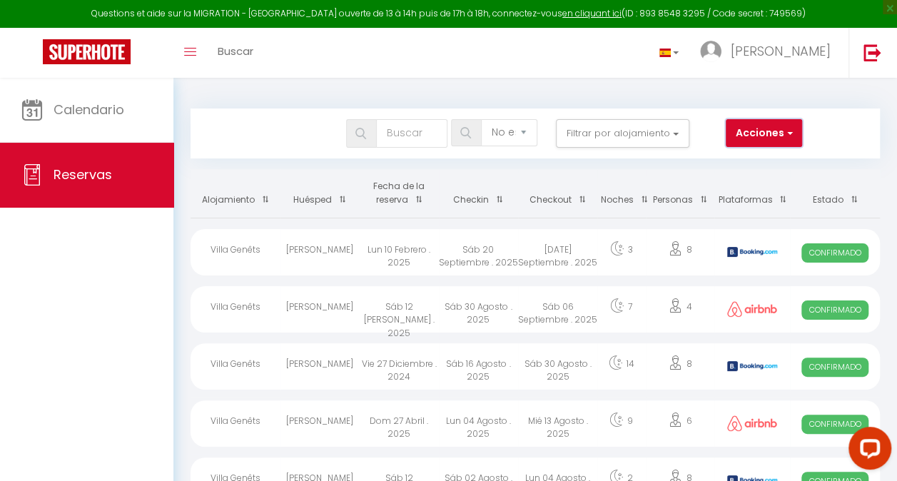
click at [765, 146] on button "Acciones" at bounding box center [764, 133] width 76 height 29
click at [772, 141] on button "Acciones" at bounding box center [764, 133] width 76 height 29
click at [751, 187] on link "Exportar las reservas" at bounding box center [727, 182] width 148 height 19
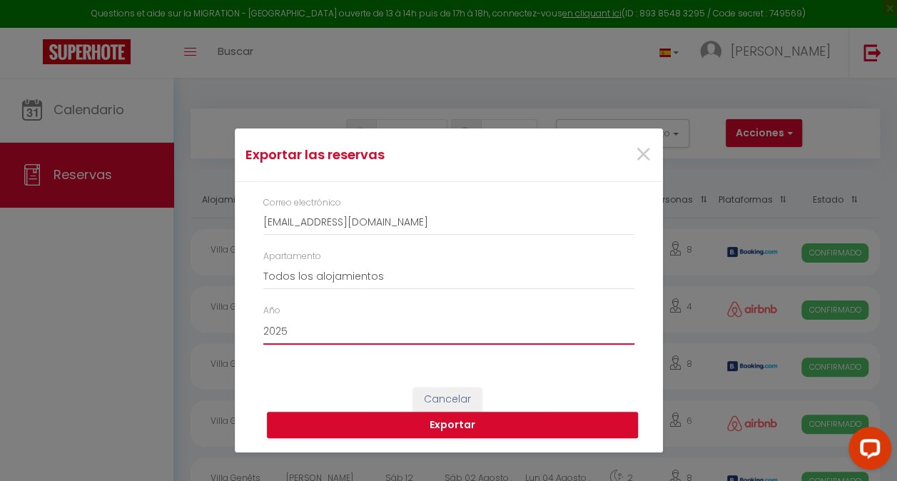
click at [551, 328] on select "2015 2016 2017 2018 2019 2020 2021 2022 2023 2024 2025 2026 2027 2028" at bounding box center [448, 331] width 371 height 27
select select "2024"
click at [263, 318] on select "2015 2016 2017 2018 2019 2020 2021 2022 2023 2024 2025 2026 2027 2028" at bounding box center [448, 331] width 371 height 27
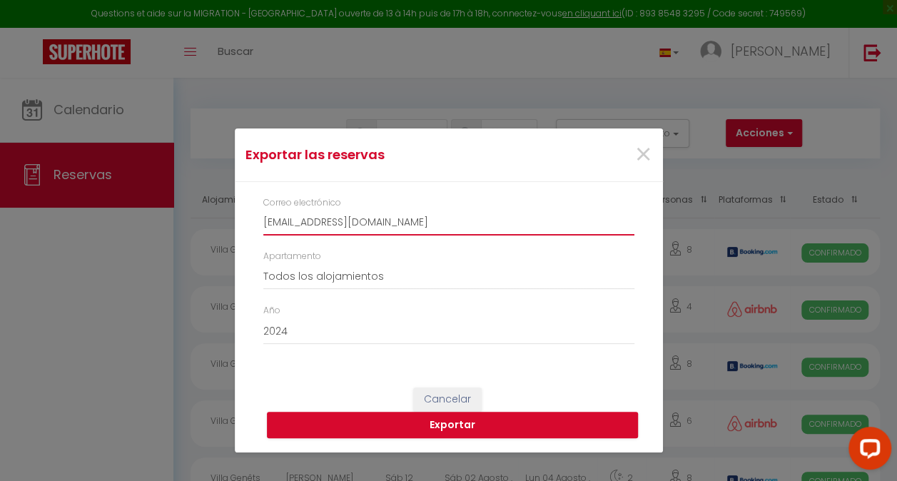
click at [450, 230] on input "mavet1976@gmail.com" at bounding box center [448, 223] width 371 height 26
click at [454, 421] on button "Exportar" at bounding box center [452, 425] width 371 height 27
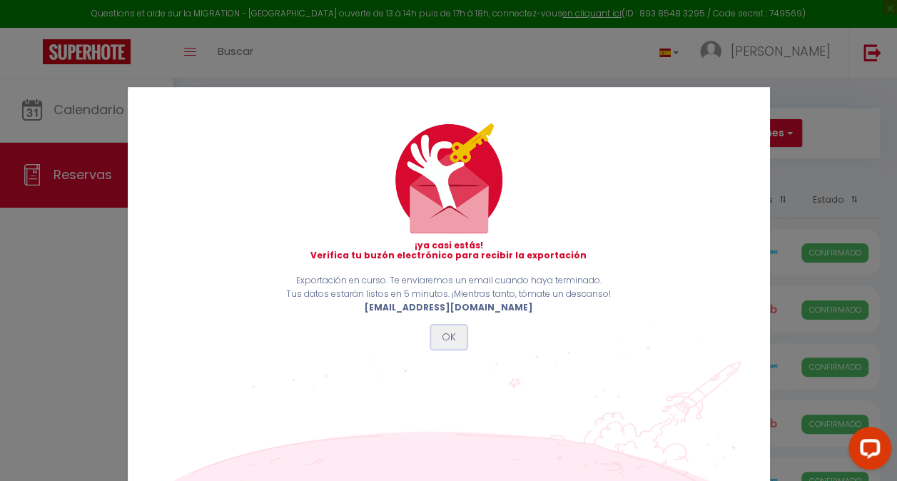
click at [442, 338] on button "OK" at bounding box center [449, 337] width 36 height 24
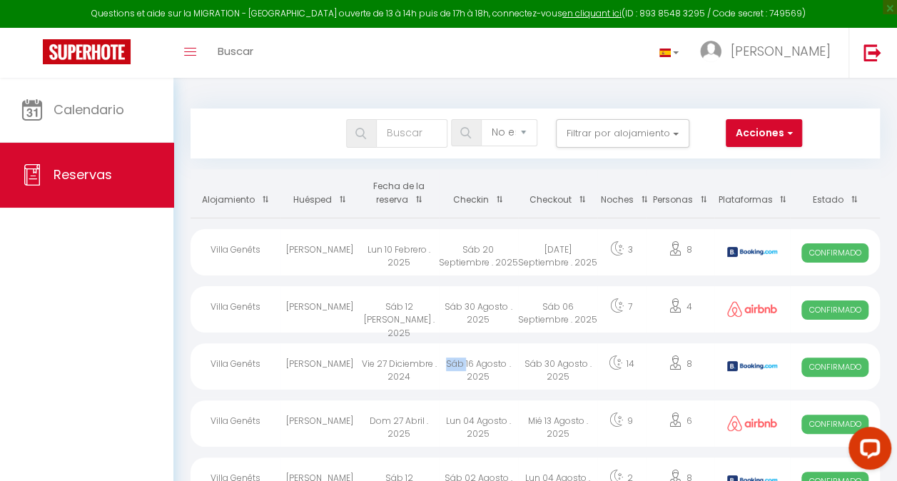
click at [442, 338] on td "Sáb 16 Agosto . 2025" at bounding box center [478, 364] width 79 height 57
select select "OK"
select select "KO"
select select "1"
select select "0"
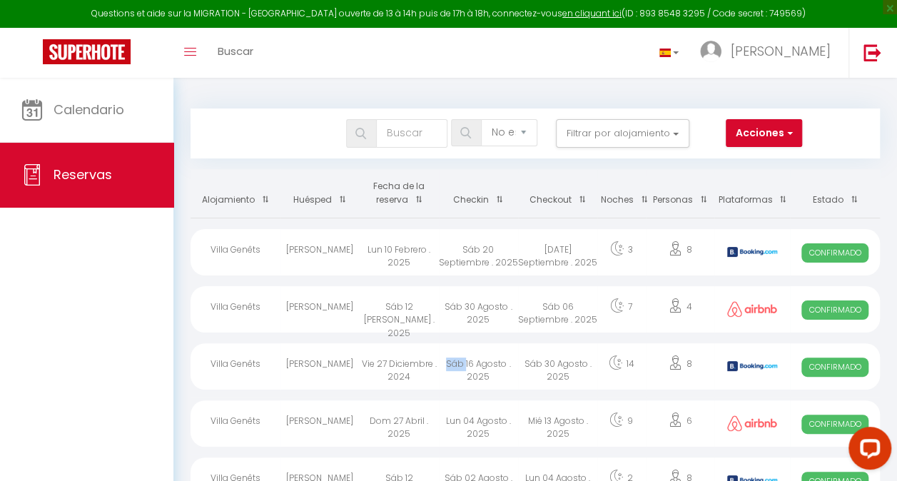
select select "1"
select select
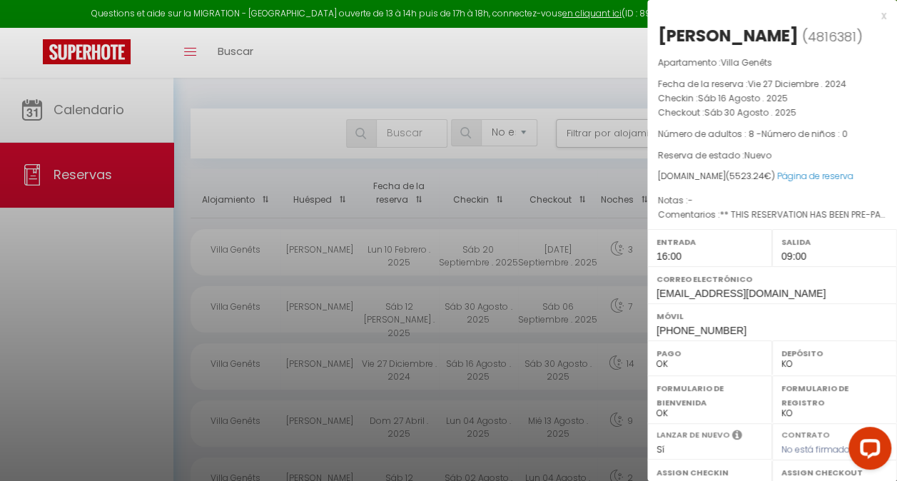
click at [143, 324] on div at bounding box center [448, 240] width 897 height 481
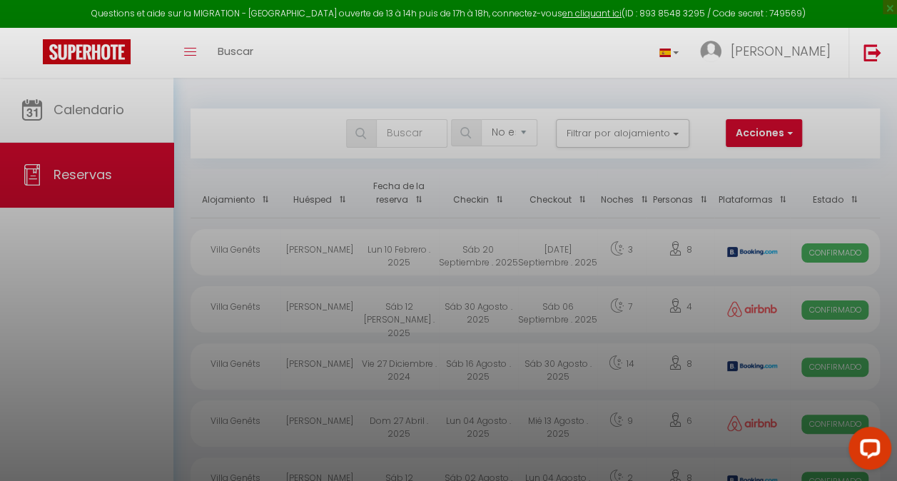
click at [143, 324] on div at bounding box center [448, 240] width 897 height 481
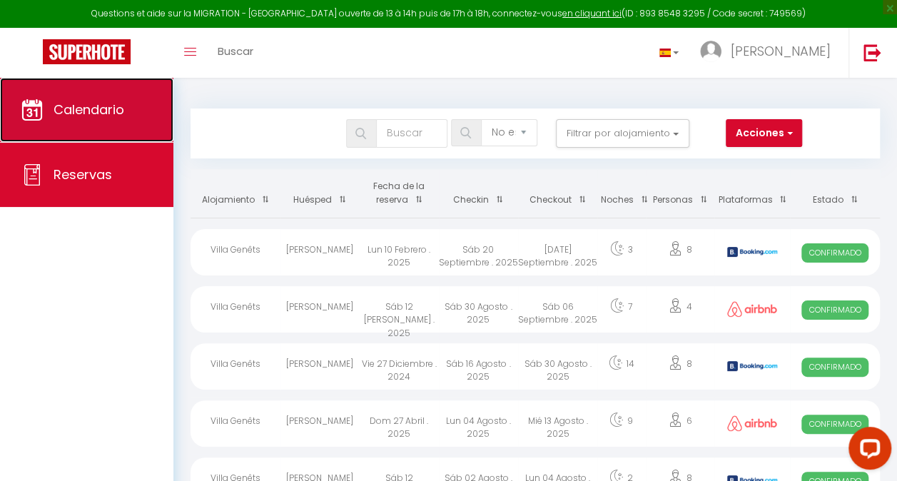
click at [143, 102] on link "Calendario" at bounding box center [86, 110] width 173 height 64
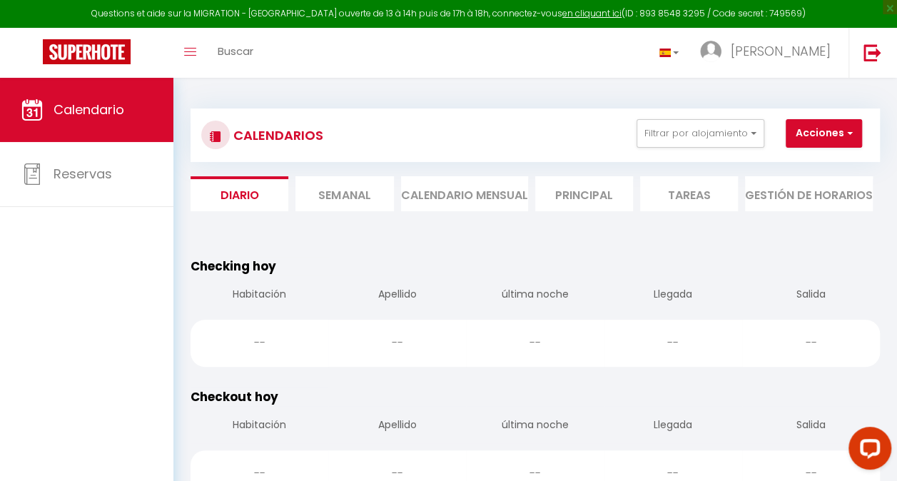
click at [682, 148] on div "CALENDARIOS Filtrar por alojamiento Todo Villa Genêts Effacer Sauvegarder Accio…" at bounding box center [535, 135] width 668 height 32
click at [717, 130] on button "Filtrar por alojamiento" at bounding box center [701, 133] width 128 height 29
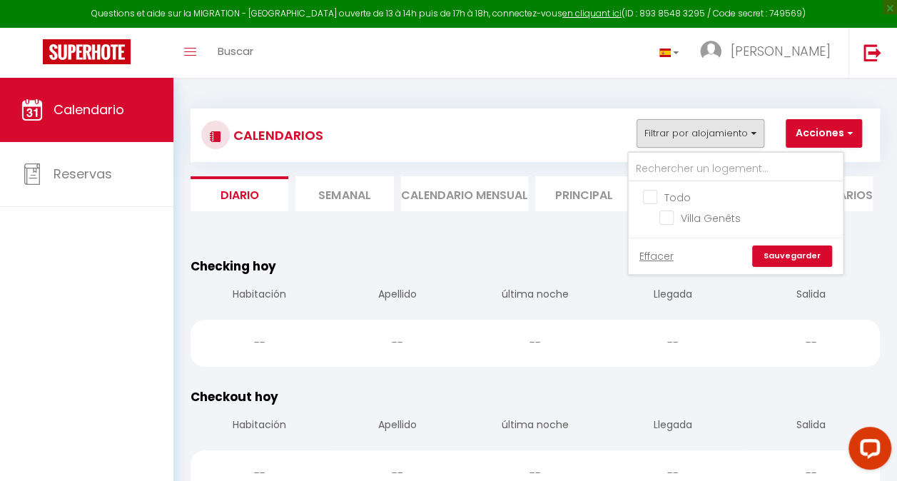
click at [650, 196] on input "Todo" at bounding box center [750, 196] width 214 height 14
checkbox input "true"
click at [540, 126] on div "CALENDARIOS Filtrar por alojamiento Todo Villa Genêts Effacer Sauvegarder Accio…" at bounding box center [535, 135] width 668 height 32
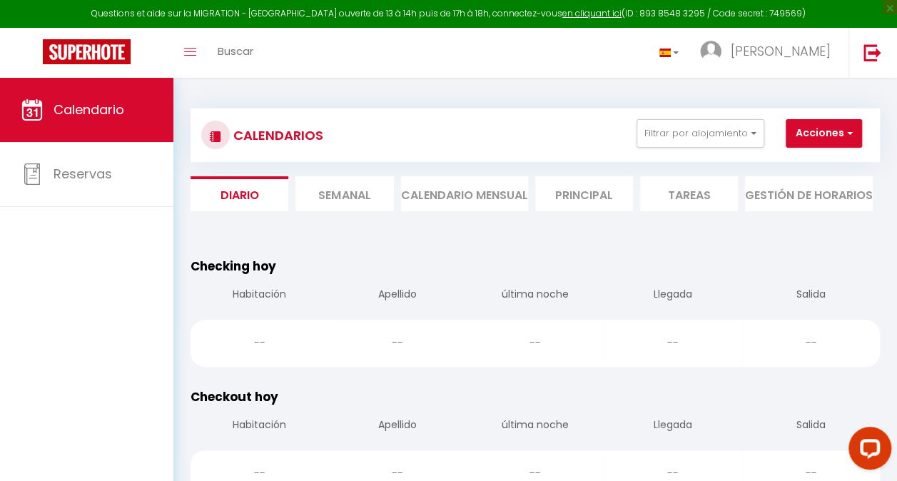
click at [330, 193] on li "Semanal" at bounding box center [344, 193] width 98 height 35
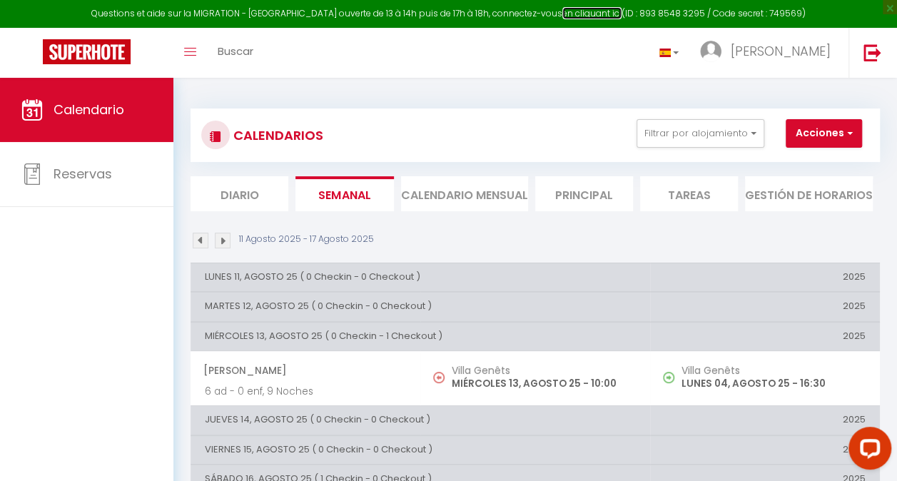
click at [589, 16] on link "en cliquant ici" at bounding box center [591, 13] width 59 height 12
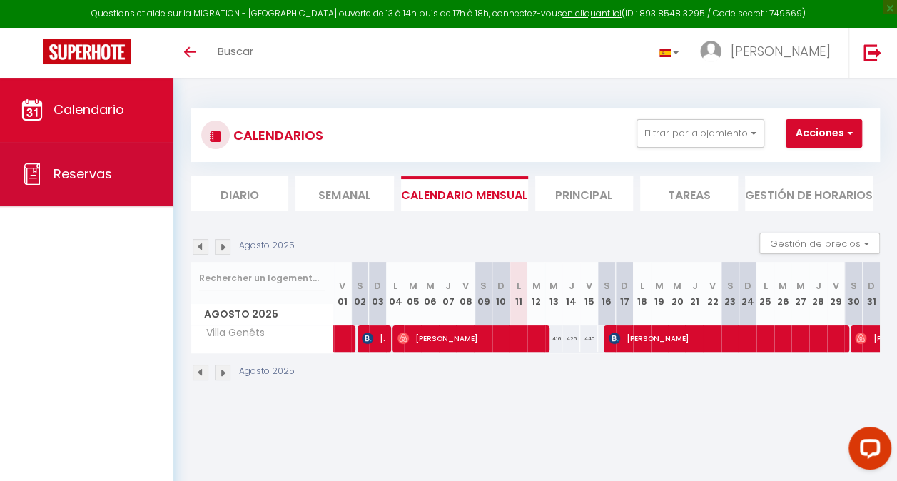
click at [98, 184] on link "Reservas" at bounding box center [86, 174] width 173 height 64
select select "not_cancelled"
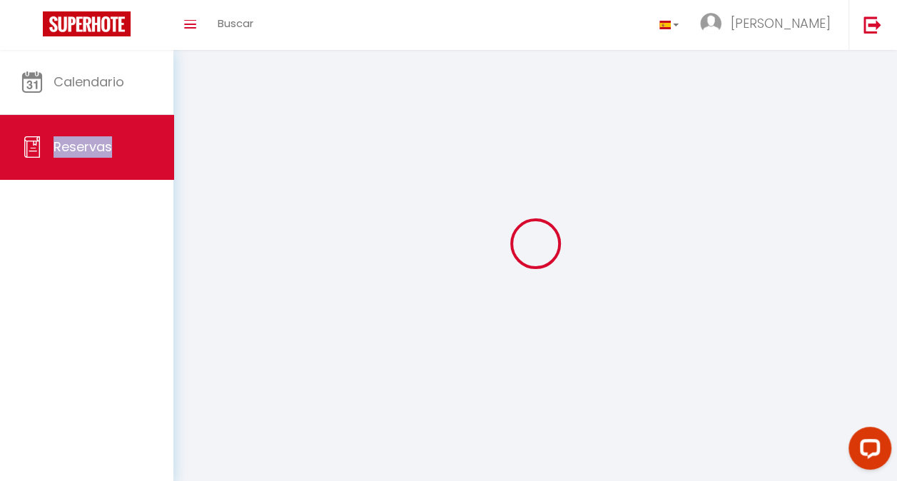
click at [98, 184] on div "Calendario Reservas" at bounding box center [86, 267] width 173 height 434
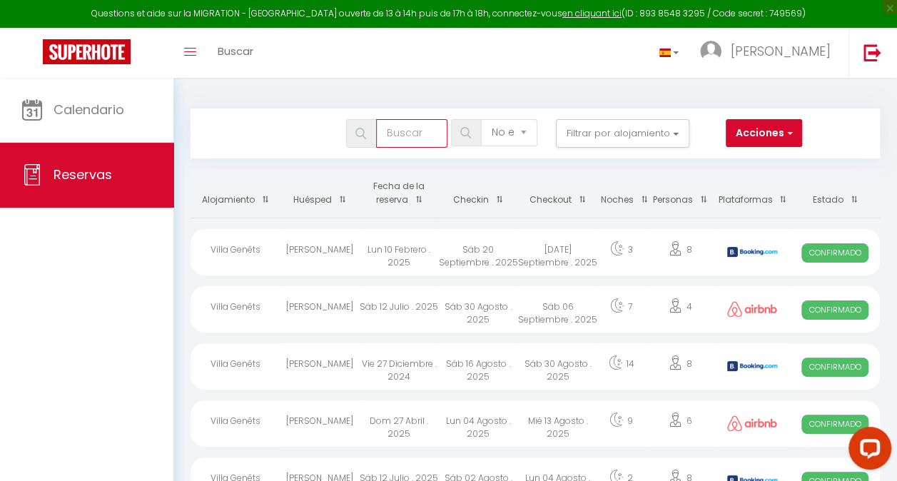
click at [422, 140] on input "text" at bounding box center [411, 133] width 71 height 29
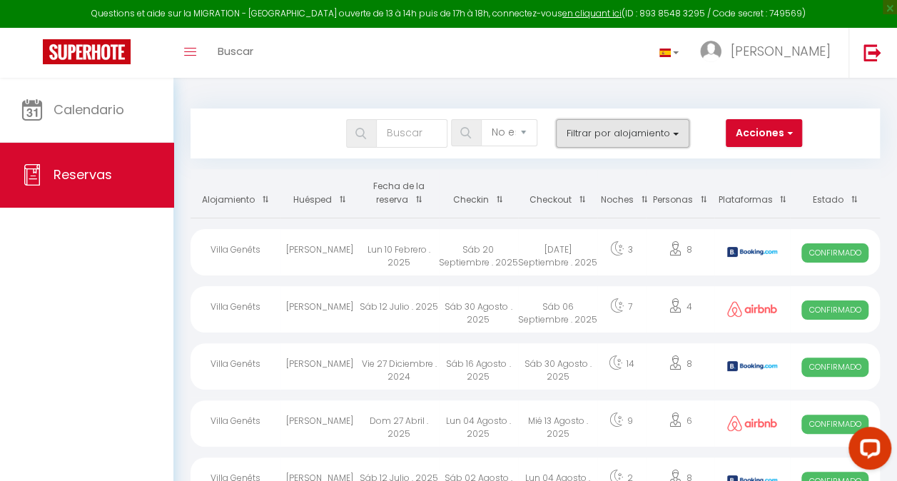
click at [589, 133] on button "Filtrar por alojamiento" at bounding box center [622, 133] width 133 height 29
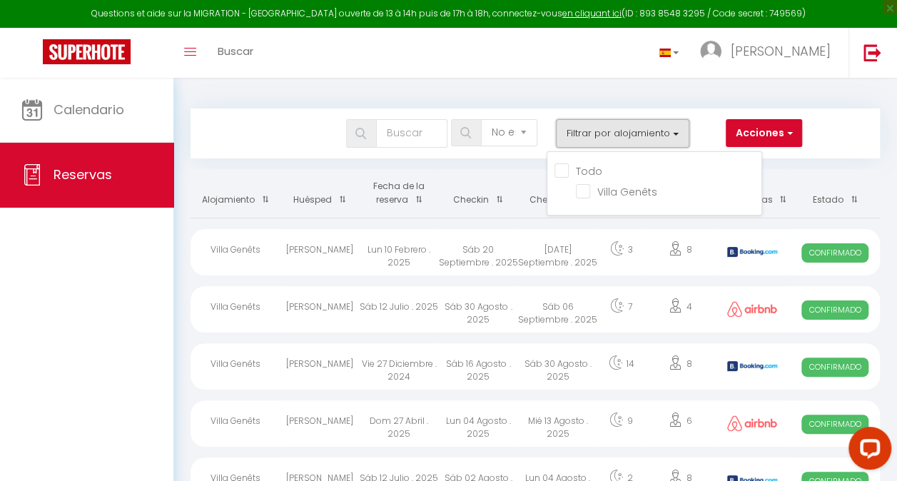
click at [589, 133] on button "Filtrar por alojamiento" at bounding box center [622, 133] width 133 height 29
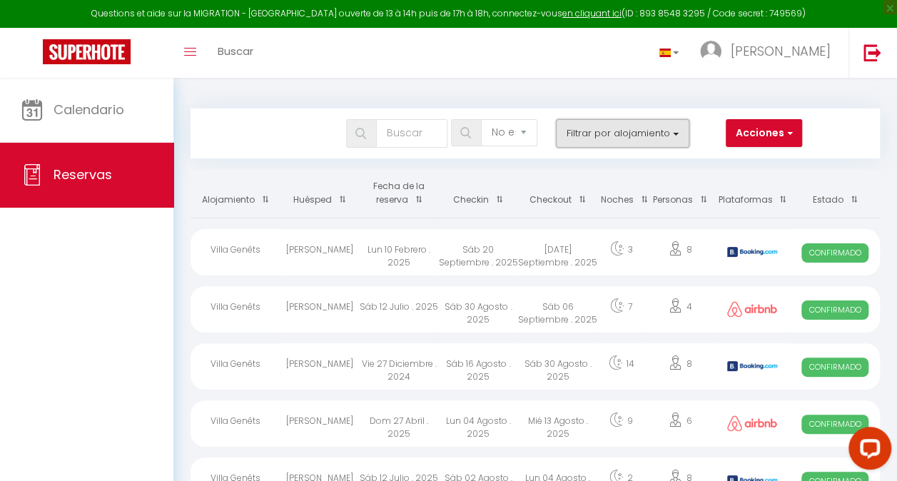
click at [589, 133] on button "Filtrar por alojamiento" at bounding box center [622, 133] width 133 height 29
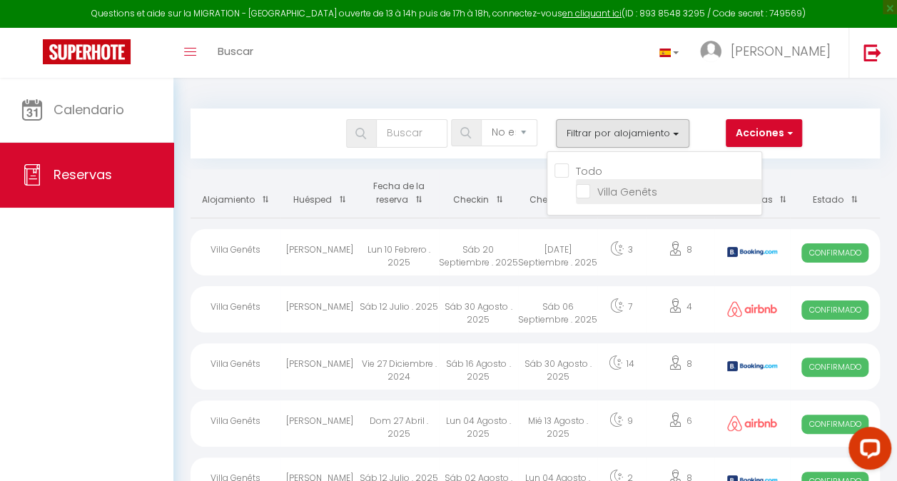
click at [591, 193] on input "Villa Genêts" at bounding box center [669, 190] width 186 height 14
checkbox input "true"
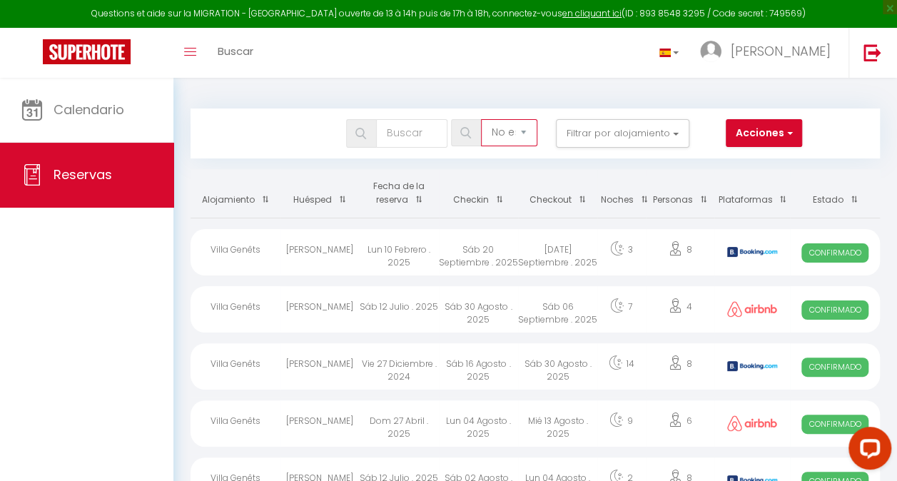
click at [521, 137] on select "Todos los estados Cancelado Confirmado No está confirmado No está cancelado No …" at bounding box center [509, 132] width 56 height 27
click at [524, 137] on select "Todos los estados Cancelado Confirmado No está confirmado No está cancelado No …" at bounding box center [509, 132] width 56 height 27
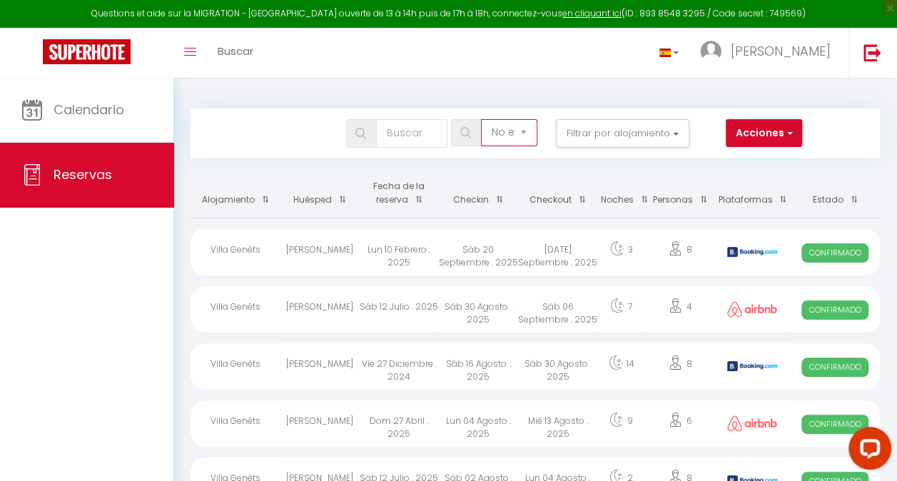
select select "confirmed"
click at [481, 119] on select "Todos los estados Cancelado Confirmado No está confirmado No está cancelado No …" at bounding box center [509, 132] width 56 height 27
click at [547, 201] on th "Checkout" at bounding box center [557, 193] width 79 height 49
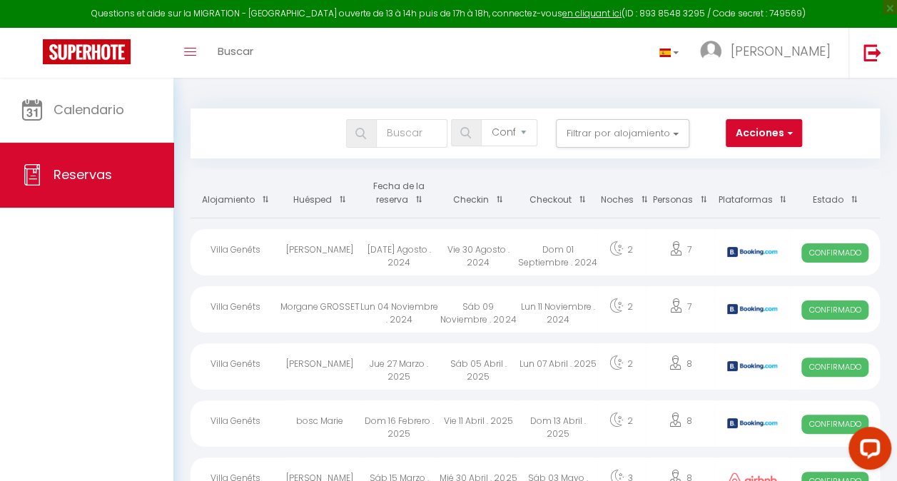
drag, startPoint x: 547, startPoint y: 201, endPoint x: 535, endPoint y: 108, distance: 94.2
click at [592, 169] on th "Checkout" at bounding box center [557, 193] width 79 height 49
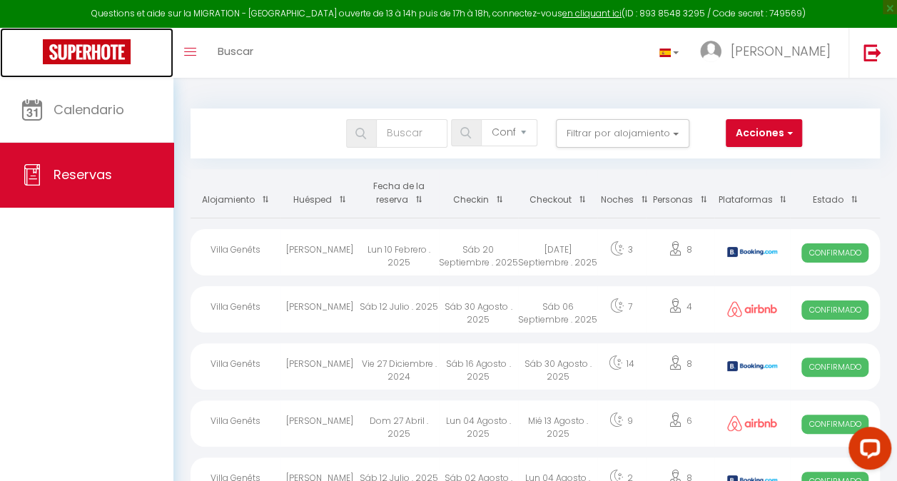
click at [56, 61] on img at bounding box center [87, 51] width 88 height 25
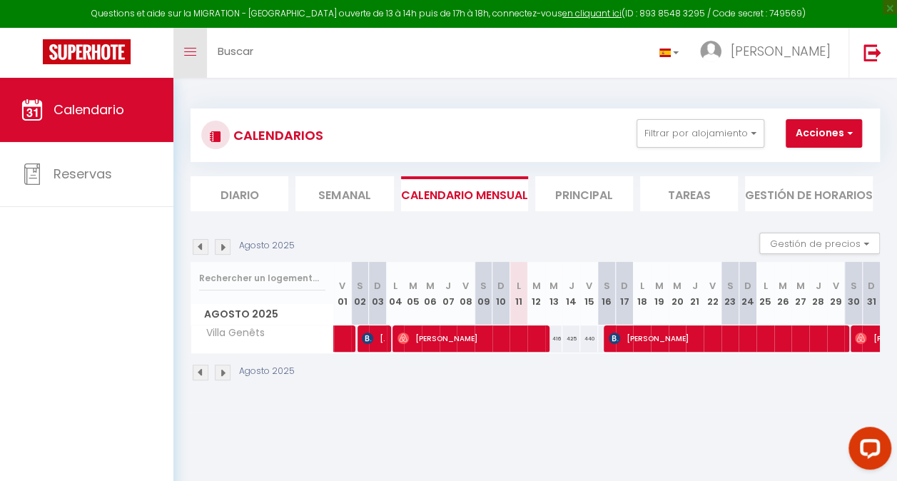
click at [190, 44] on link "Toggle menubar" at bounding box center [190, 53] width 34 height 50
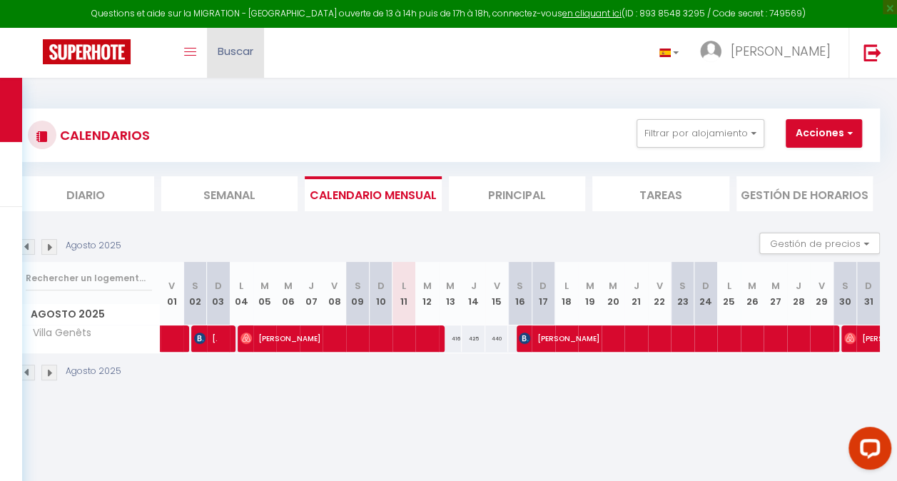
click at [227, 51] on span "Buscar" at bounding box center [236, 51] width 36 height 15
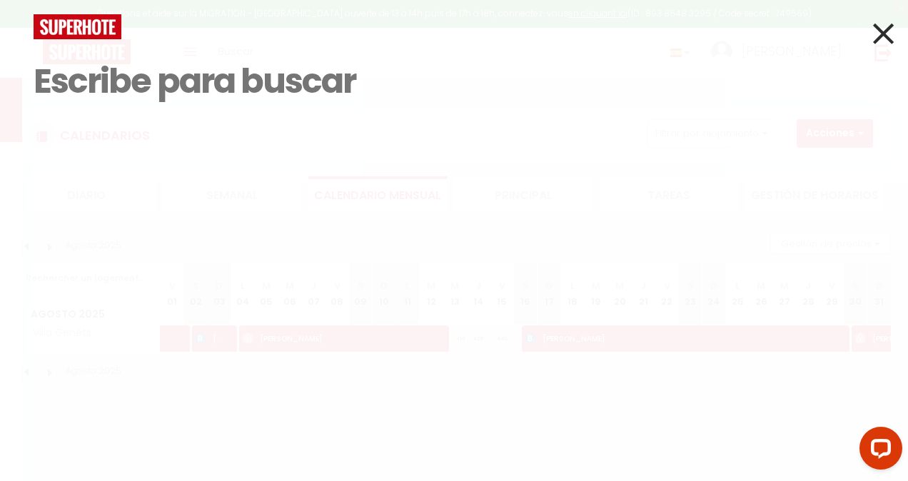
click at [881, 37] on icon at bounding box center [883, 34] width 21 height 36
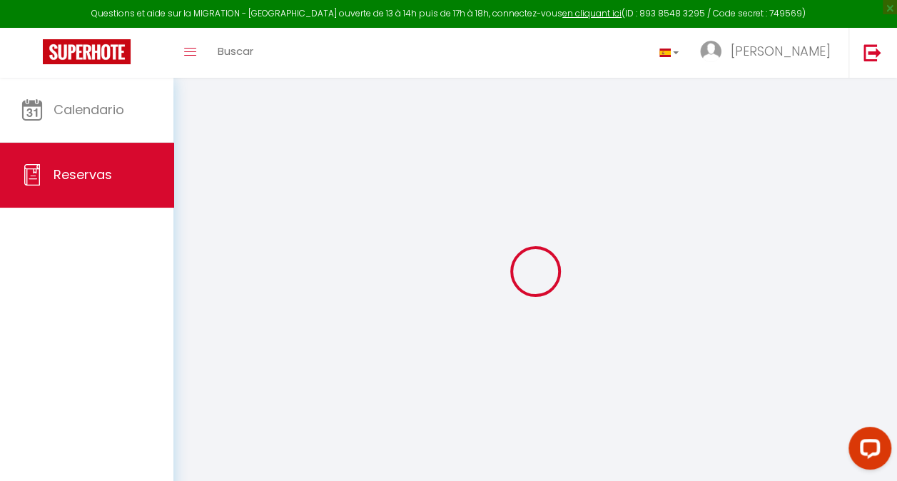
select select "confirmed"
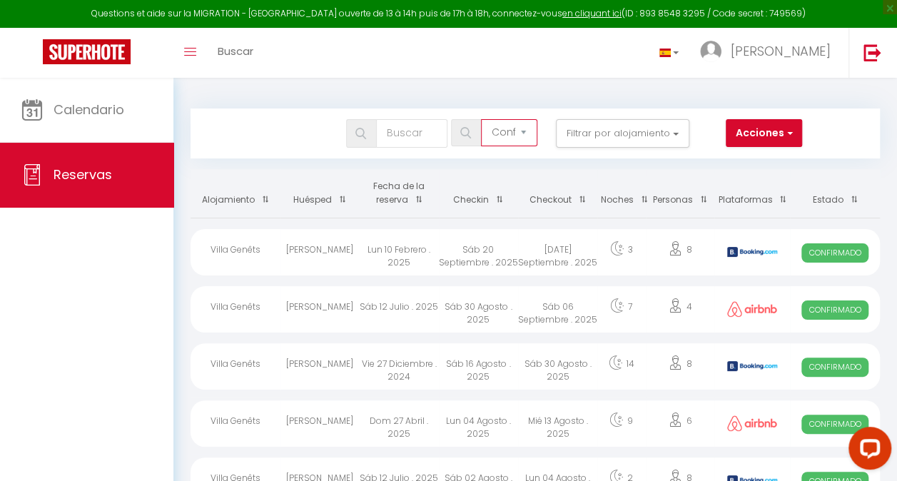
click at [530, 134] on select "Todos los estados Cancelado Confirmado No está confirmado No está cancelado No …" at bounding box center [509, 132] width 56 height 27
click at [481, 119] on select "Todos los estados Cancelado Confirmado No está confirmado No está cancelado No …" at bounding box center [509, 132] width 56 height 27
click at [468, 206] on th "Checkin" at bounding box center [478, 193] width 79 height 49
click at [502, 196] on th "Checkin" at bounding box center [478, 193] width 79 height 49
click at [499, 197] on span at bounding box center [496, 199] width 14 height 26
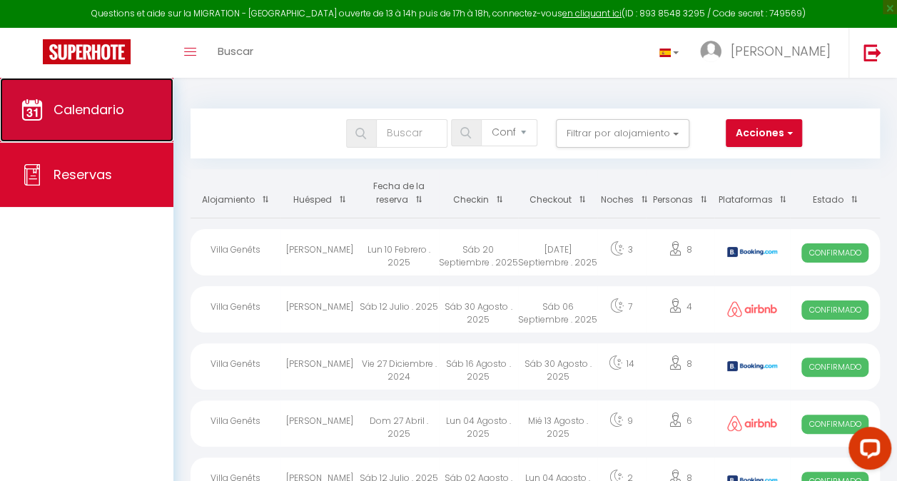
click at [128, 120] on link "Calendario" at bounding box center [86, 110] width 173 height 64
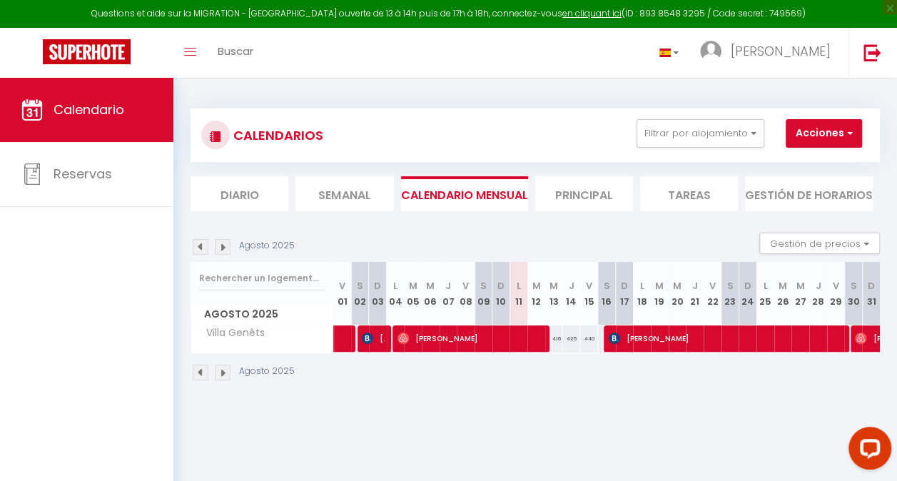
click at [200, 252] on img at bounding box center [201, 247] width 16 height 16
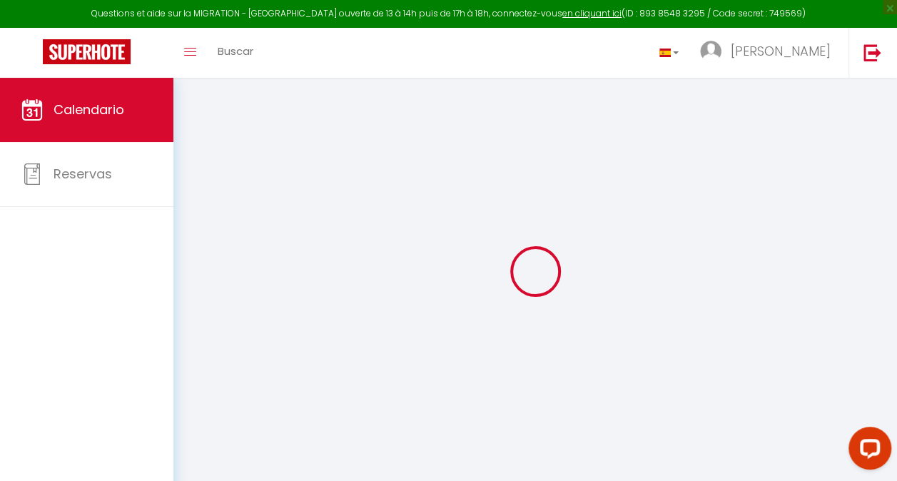
click at [200, 252] on div at bounding box center [535, 271] width 689 height 353
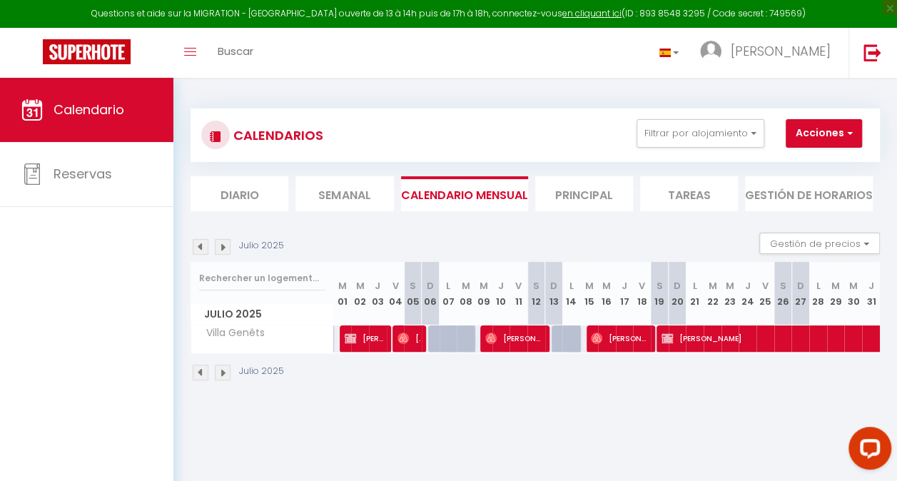
drag, startPoint x: 200, startPoint y: 252, endPoint x: 534, endPoint y: 232, distance: 334.6
click at [534, 232] on section "Julio 2025 Gestión de precios Noches mínimas Override Inventory Julio 2025 M 01…" at bounding box center [535, 306] width 689 height 177
click at [201, 249] on img at bounding box center [201, 247] width 16 height 16
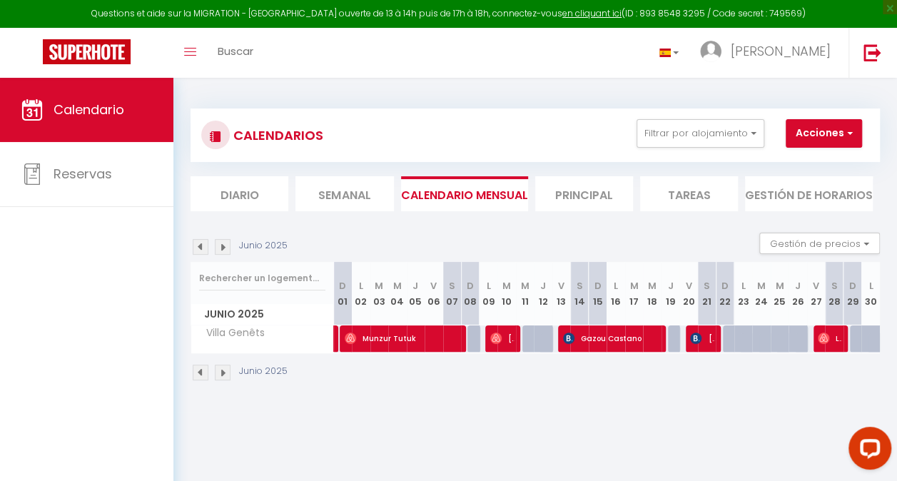
click at [201, 249] on img at bounding box center [201, 247] width 16 height 16
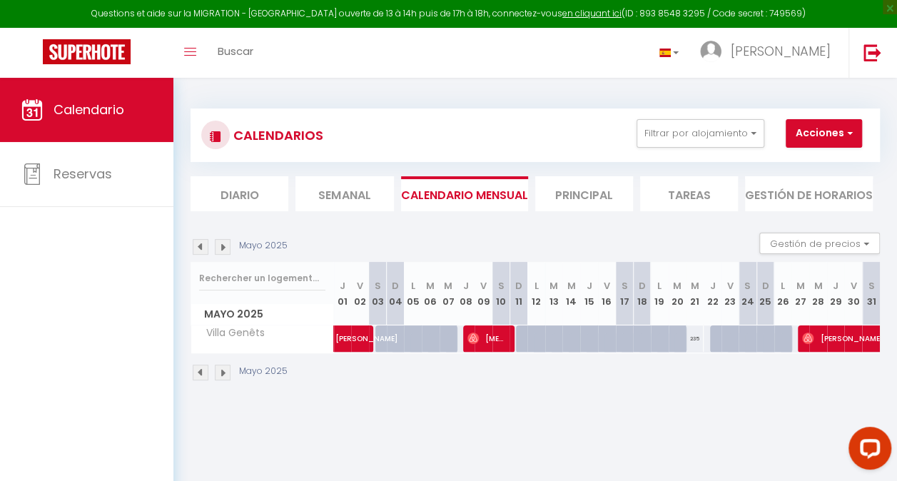
click at [574, 196] on li "Principal" at bounding box center [584, 193] width 98 height 35
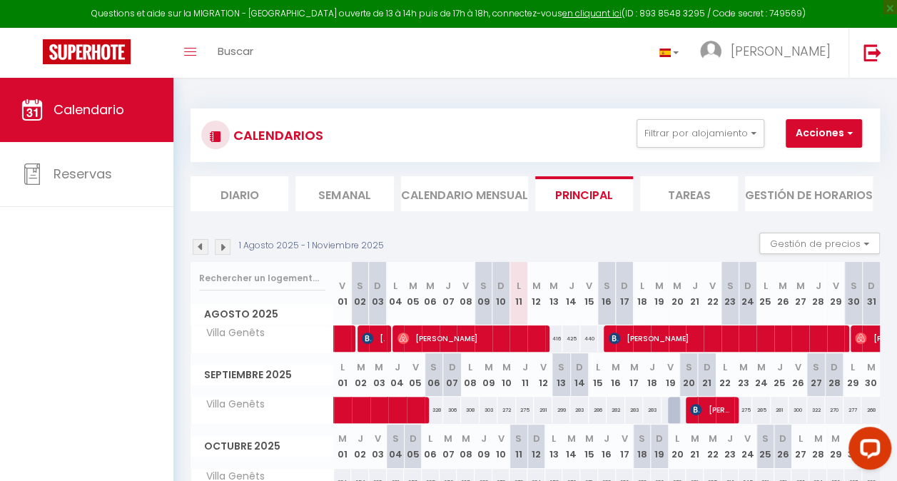
scroll to position [30, 0]
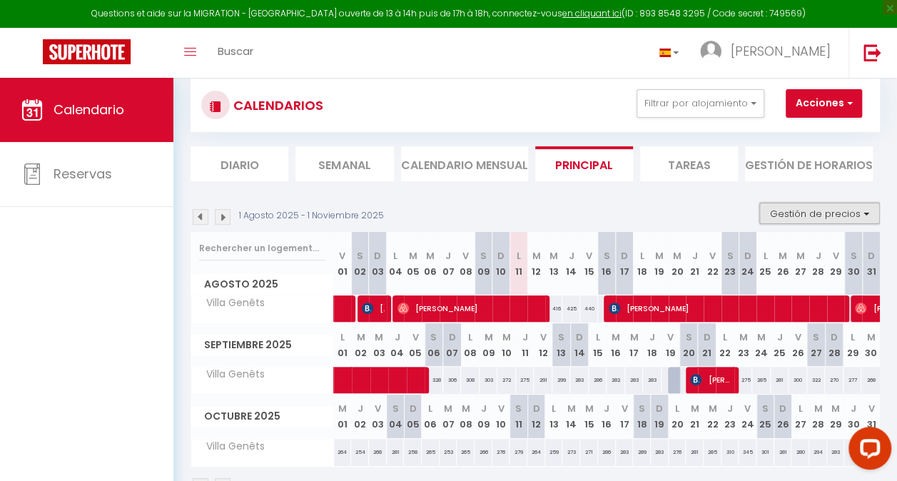
click at [774, 211] on button "Gestión de precios" at bounding box center [819, 213] width 121 height 21
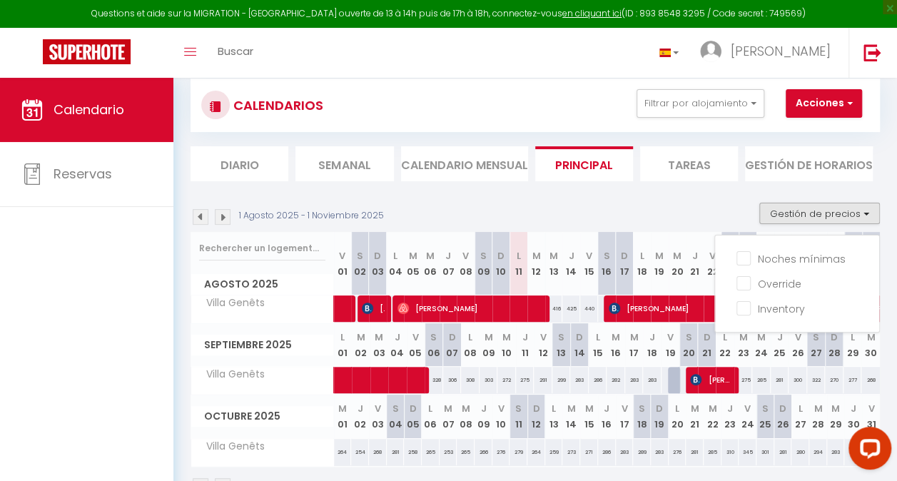
drag, startPoint x: 774, startPoint y: 211, endPoint x: 435, endPoint y: 203, distance: 338.4
click at [435, 203] on div "1 Agosto 2025 - 1 Noviembre 2025 Gestión de precios Noches mínimas Override Inv…" at bounding box center [535, 217] width 689 height 29
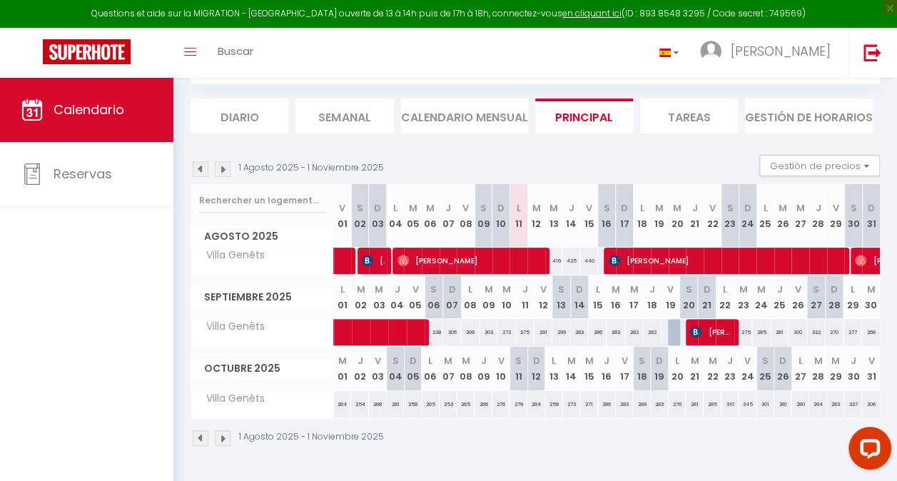
scroll to position [0, 0]
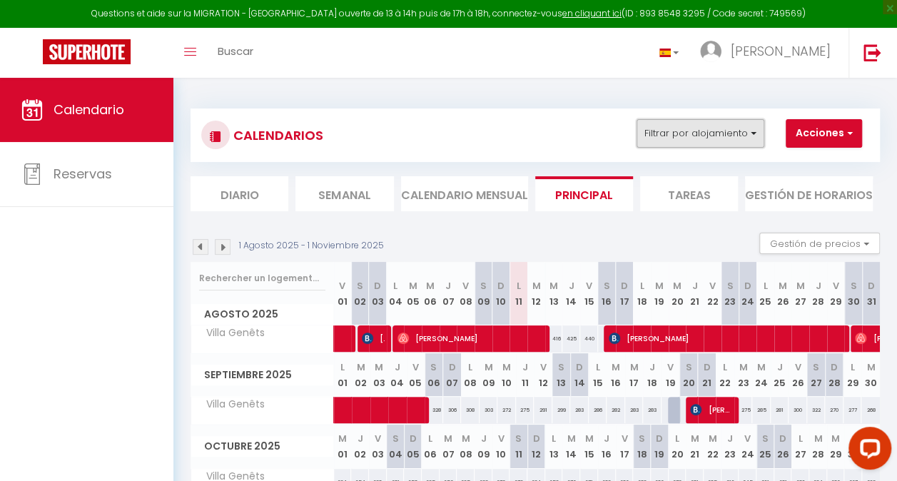
click at [661, 134] on button "Filtrar por alojamiento" at bounding box center [701, 133] width 128 height 29
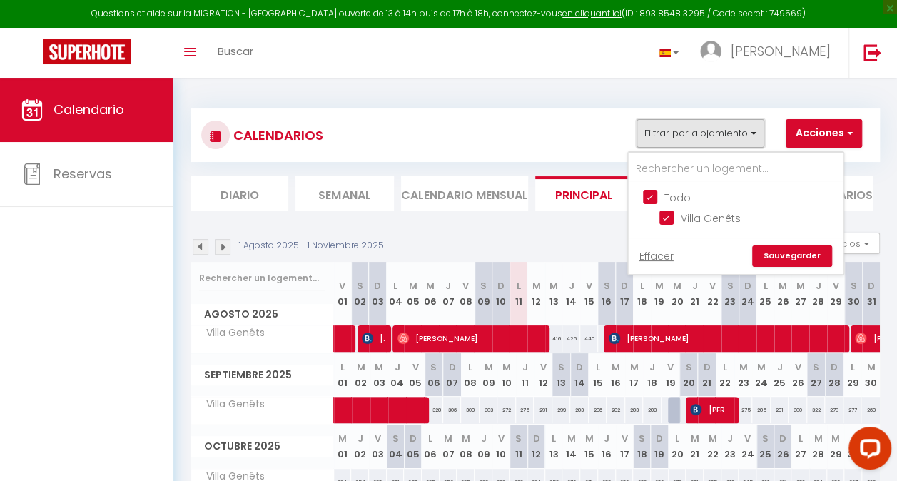
click at [661, 134] on button "Filtrar por alojamiento" at bounding box center [701, 133] width 128 height 29
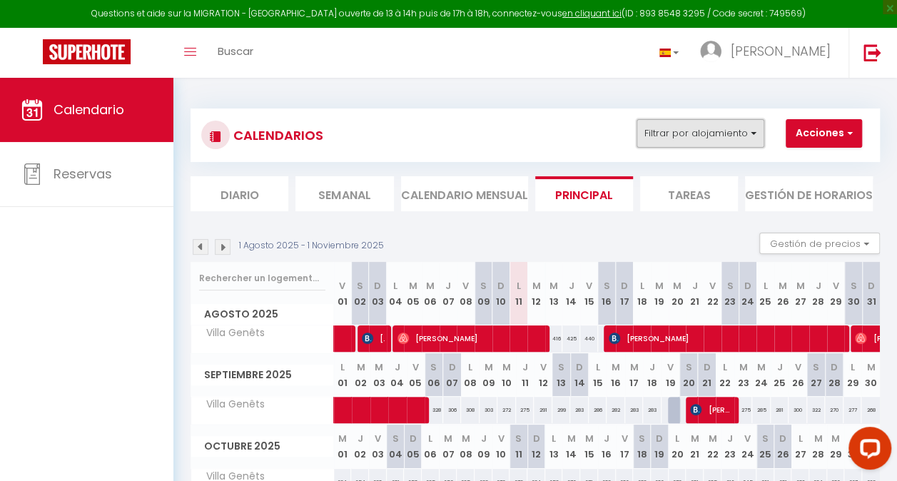
click at [661, 134] on button "Filtrar por alojamiento" at bounding box center [701, 133] width 128 height 29
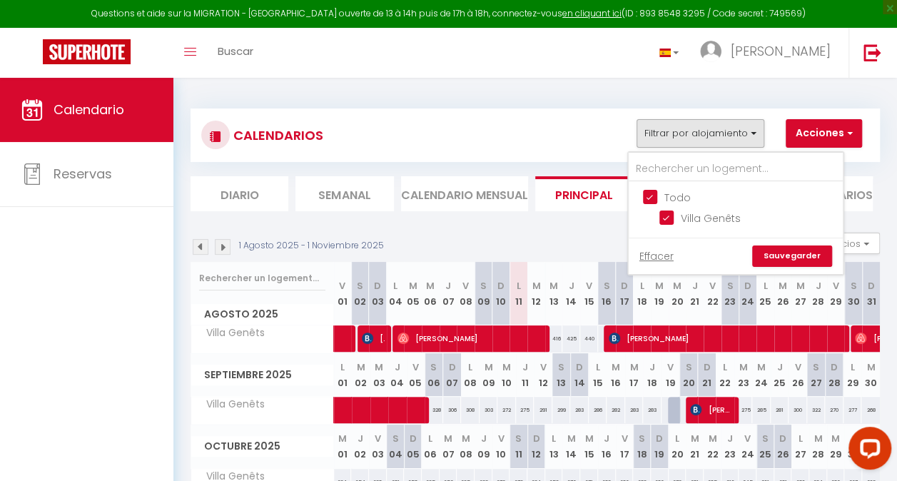
click at [410, 106] on div "CALENDARIOS Filtrar por alojamiento Todo Villa Genêts Effacer Sauvegarder Accio…" at bounding box center [535, 317] width 689 height 444
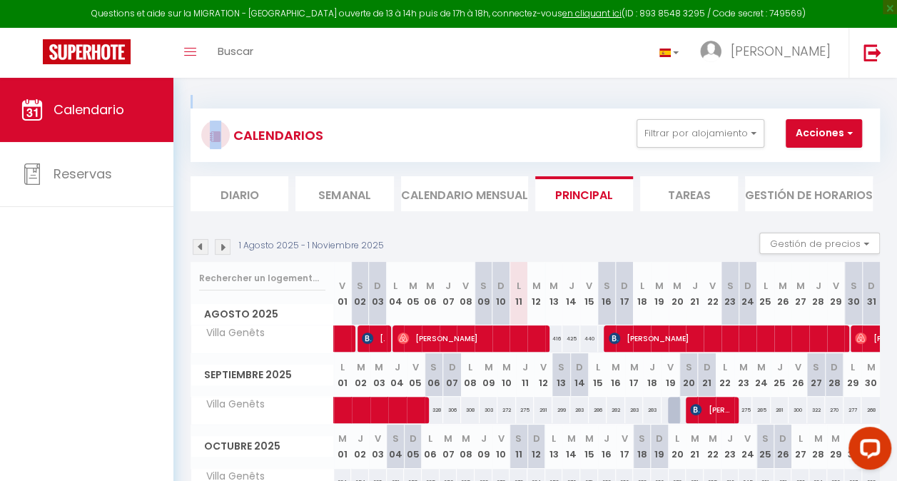
click at [201, 246] on img at bounding box center [201, 247] width 16 height 16
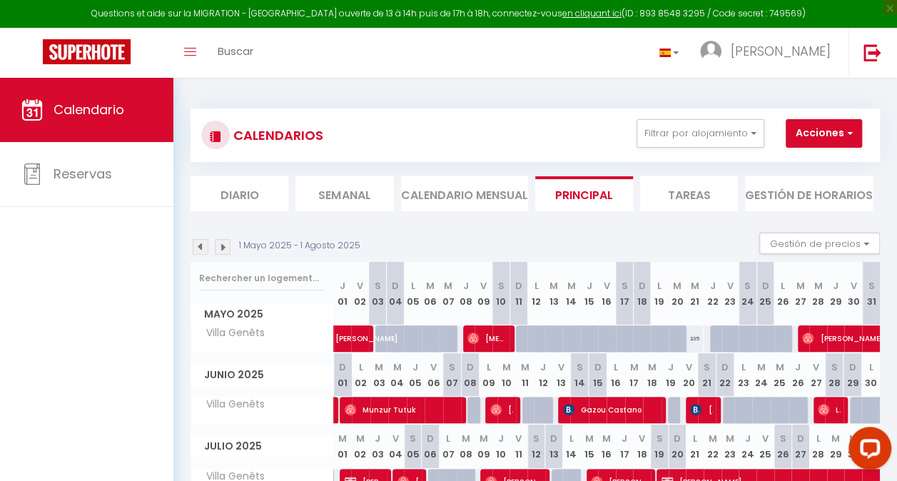
click at [431, 113] on div "CALENDARIOS Filtrar por alojamiento Todo Villa Genêts Effacer Sauvegarder Accio…" at bounding box center [535, 135] width 689 height 54
click at [228, 248] on img at bounding box center [223, 247] width 16 height 16
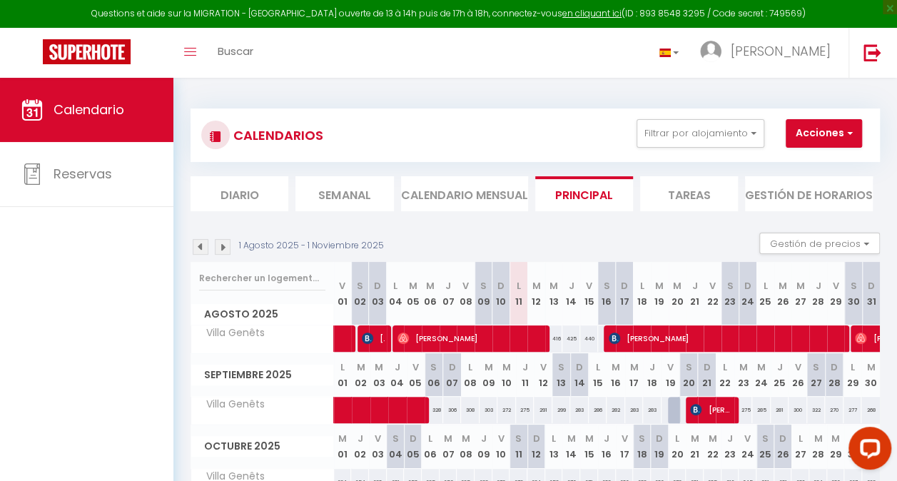
click at [228, 248] on img at bounding box center [223, 247] width 16 height 16
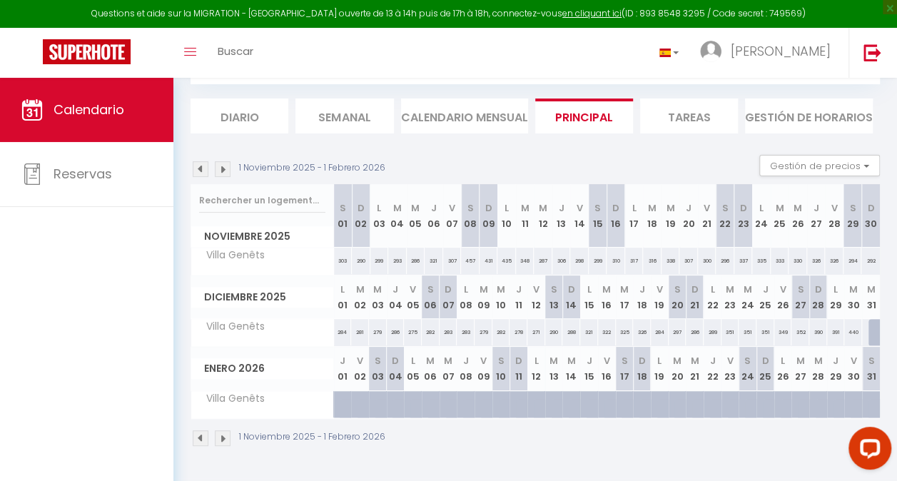
scroll to position [83, 0]
click at [458, 118] on li "Calendario mensual" at bounding box center [464, 115] width 127 height 35
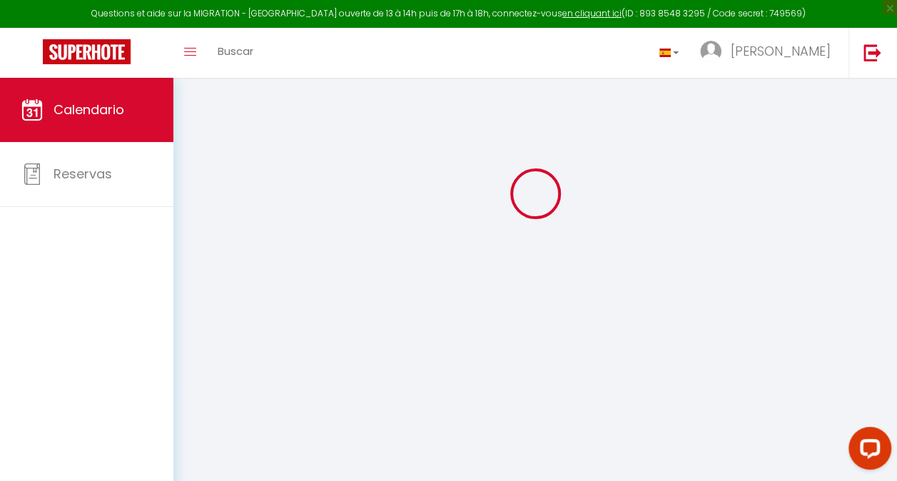
scroll to position [78, 0]
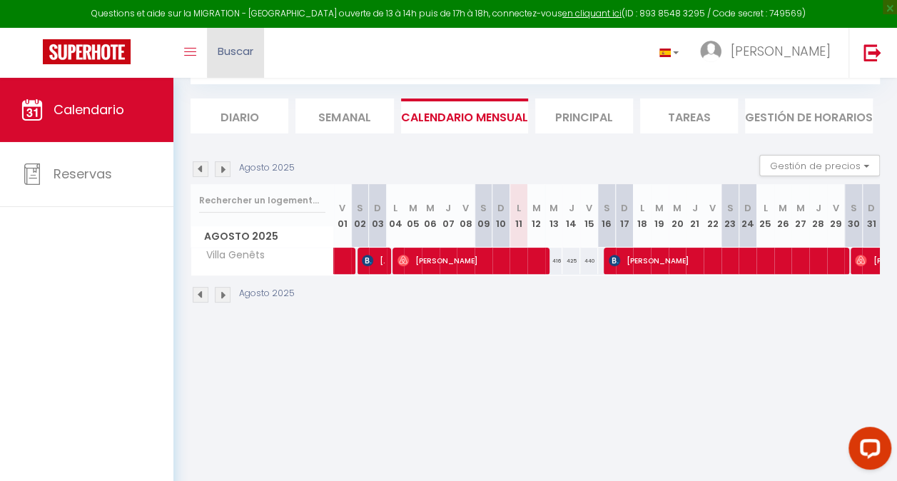
click at [240, 48] on span "Buscar" at bounding box center [236, 51] width 36 height 15
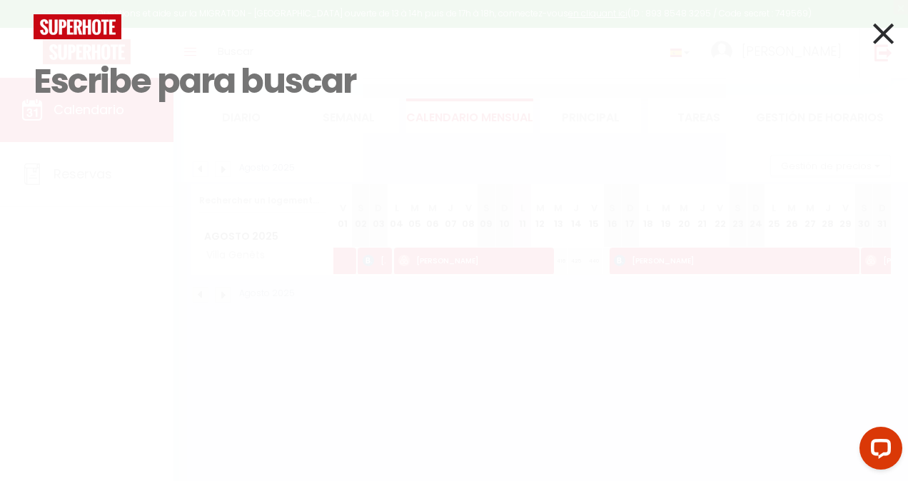
click at [169, 106] on input at bounding box center [454, 81] width 841 height 84
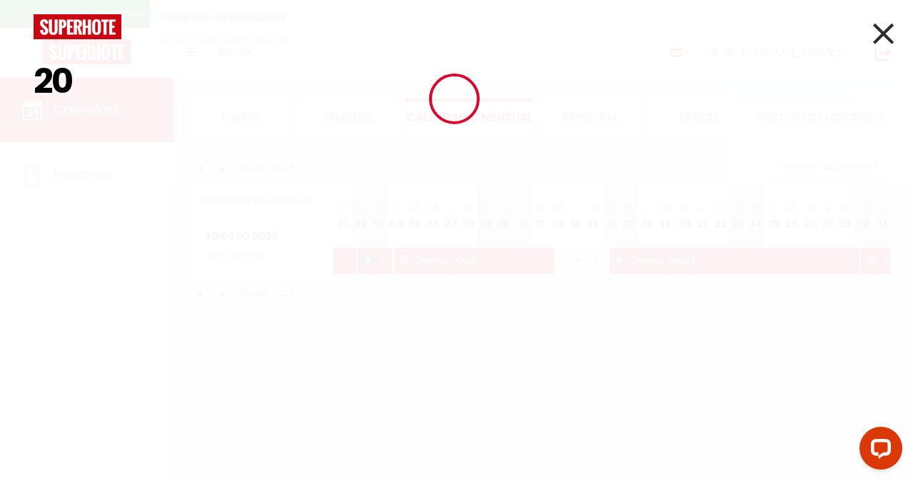
type input "2"
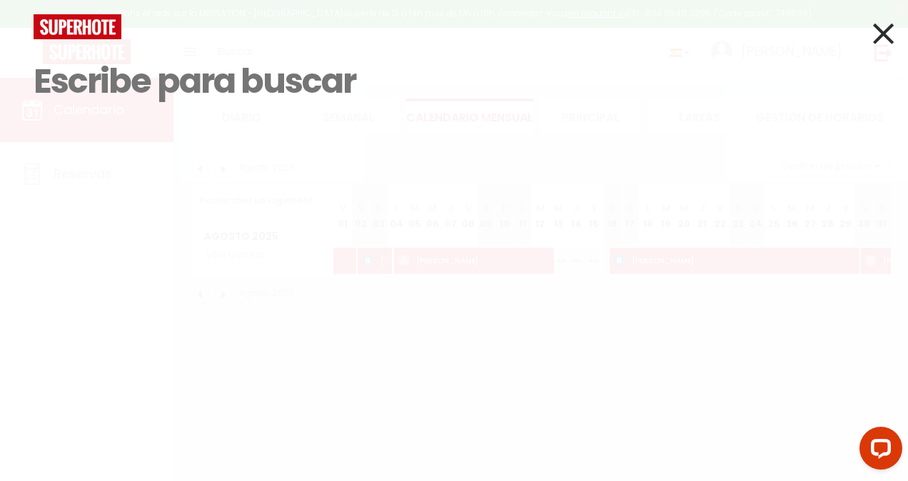
click at [885, 50] on icon at bounding box center [883, 34] width 21 height 36
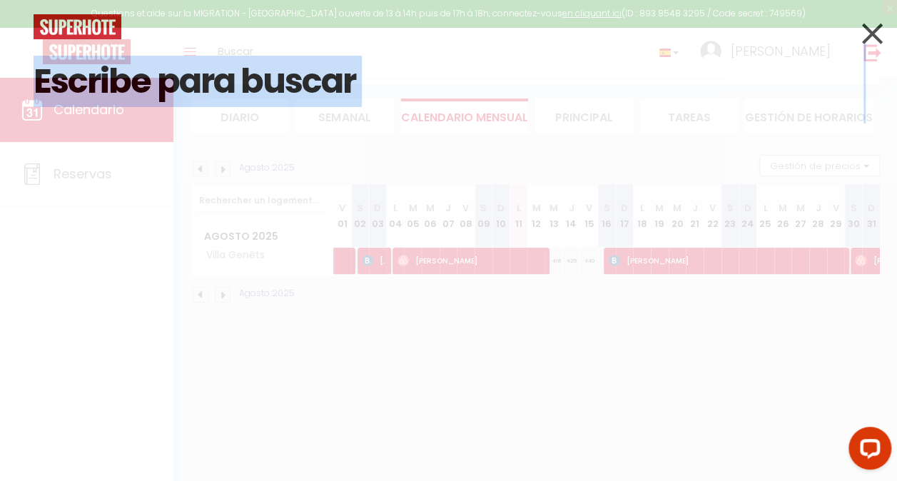
click at [885, 50] on div "Resultados de la búsqueda ID Alojamiento Huésped Checkin Checkout Noches Person…" at bounding box center [448, 240] width 897 height 481
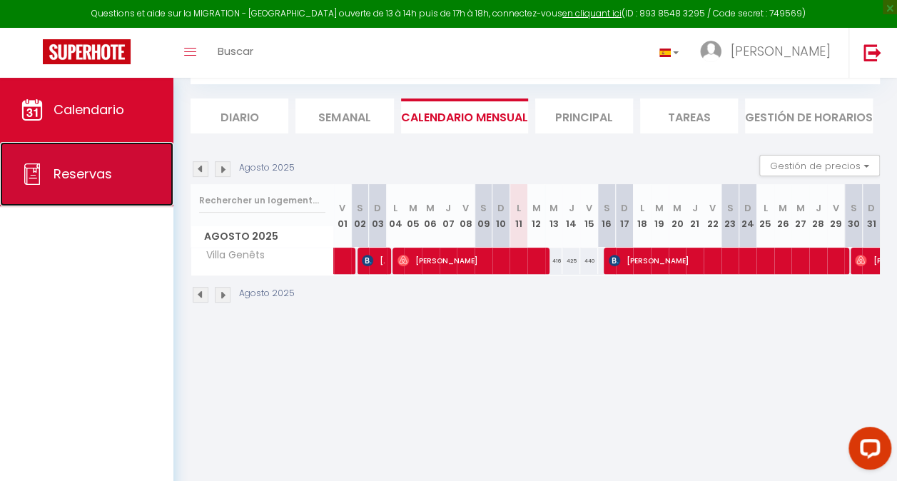
click at [134, 195] on link "Reservas" at bounding box center [86, 174] width 173 height 64
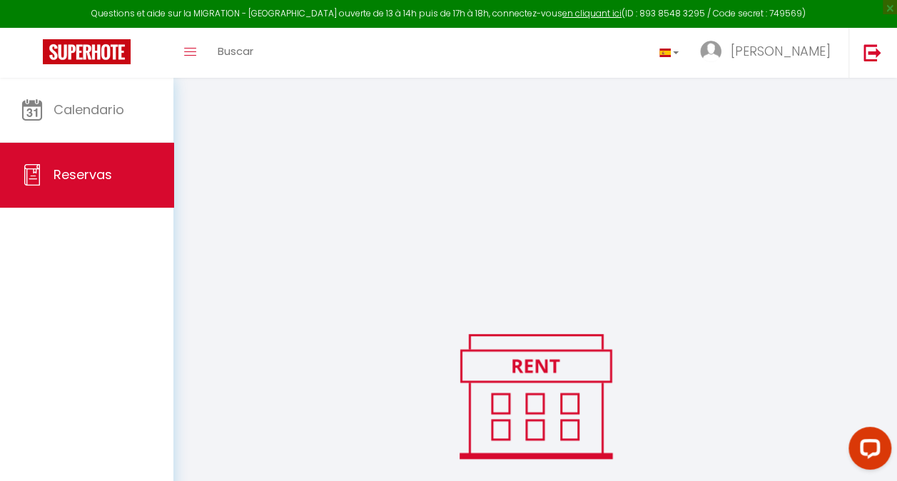
select select "confirmed"
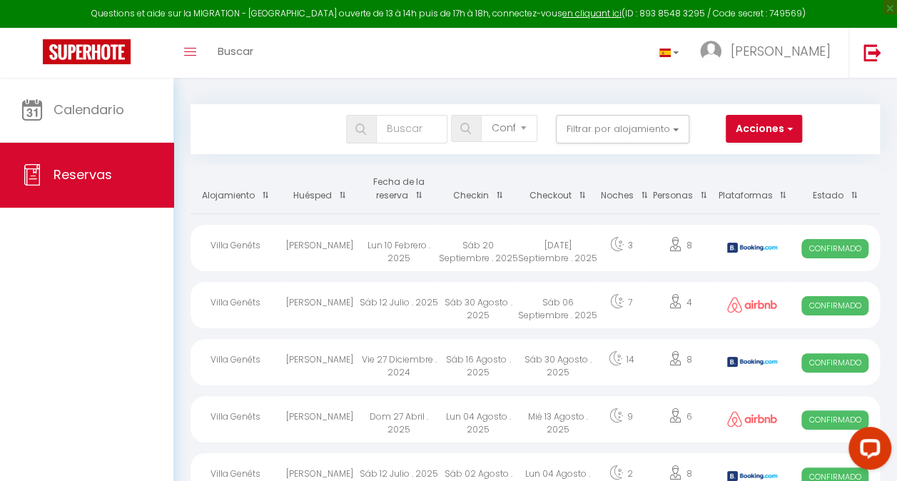
scroll to position [0, 0]
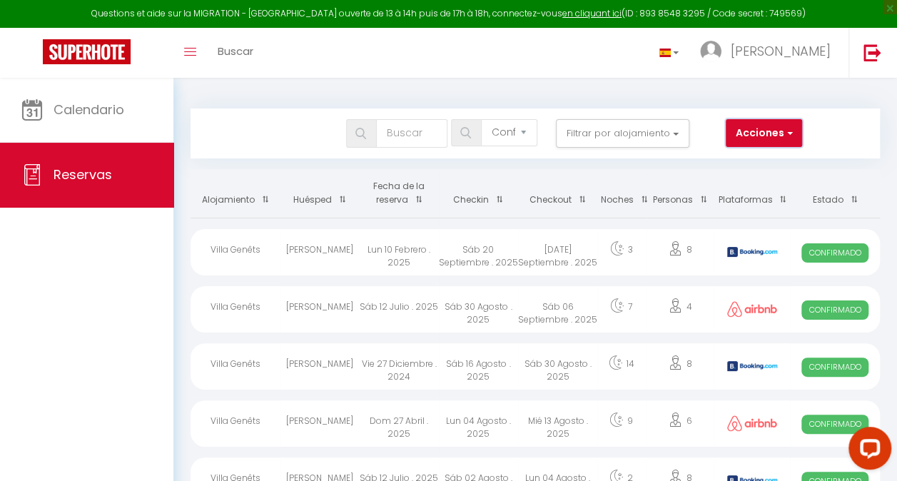
click at [742, 124] on button "Acciones" at bounding box center [764, 133] width 76 height 29
click at [731, 176] on link "Exportar las reservas" at bounding box center [727, 182] width 148 height 19
type input "mavet1976@gmail.com"
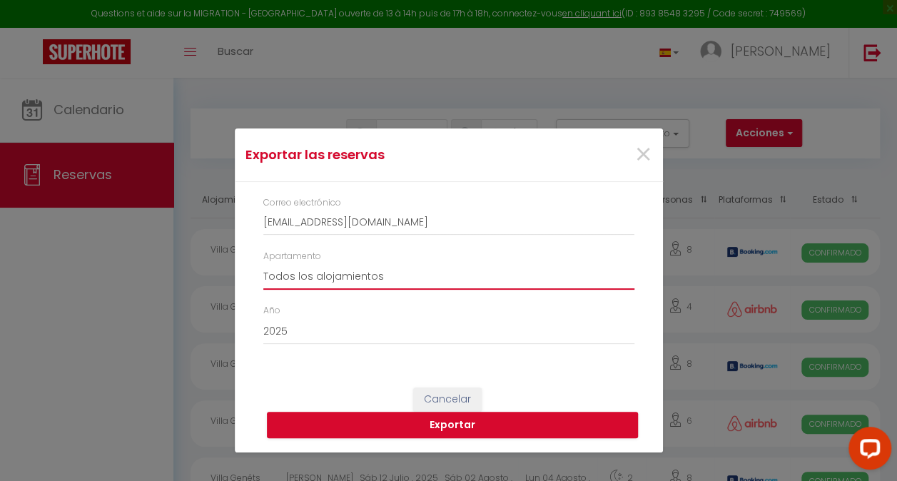
click at [483, 266] on select "Todos los alojamientos Villa Genêts" at bounding box center [448, 276] width 371 height 27
click at [435, 278] on select "Todos los alojamientos Villa Genêts" at bounding box center [448, 276] width 371 height 27
select select "45363"
click at [263, 263] on select "Todos los alojamientos Villa Genêts" at bounding box center [448, 276] width 371 height 27
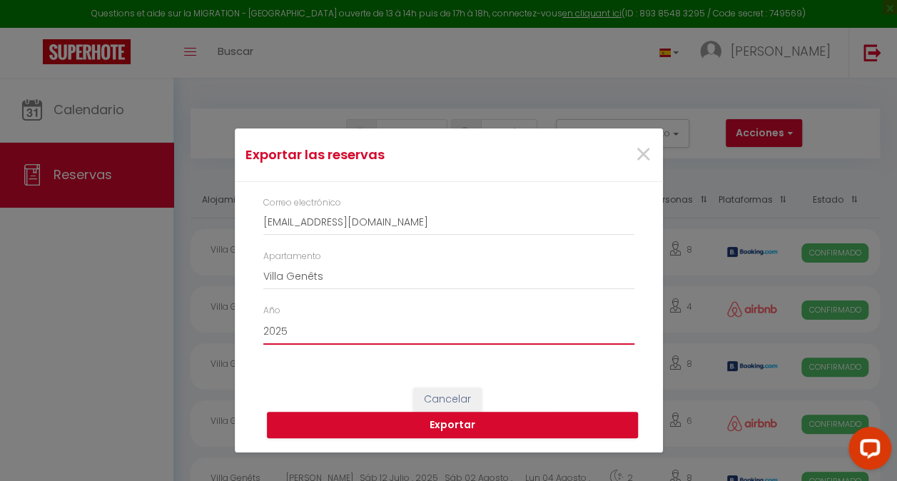
click at [365, 335] on select "2015 2016 2017 2018 2019 2020 2021 2022 2023 2024 2025 2026 2027 2028" at bounding box center [448, 331] width 371 height 27
click at [263, 318] on select "2015 2016 2017 2018 2019 2020 2021 2022 2023 2024 2025 2026 2027 2028" at bounding box center [448, 331] width 371 height 27
click at [484, 427] on button "Exportar" at bounding box center [452, 425] width 371 height 27
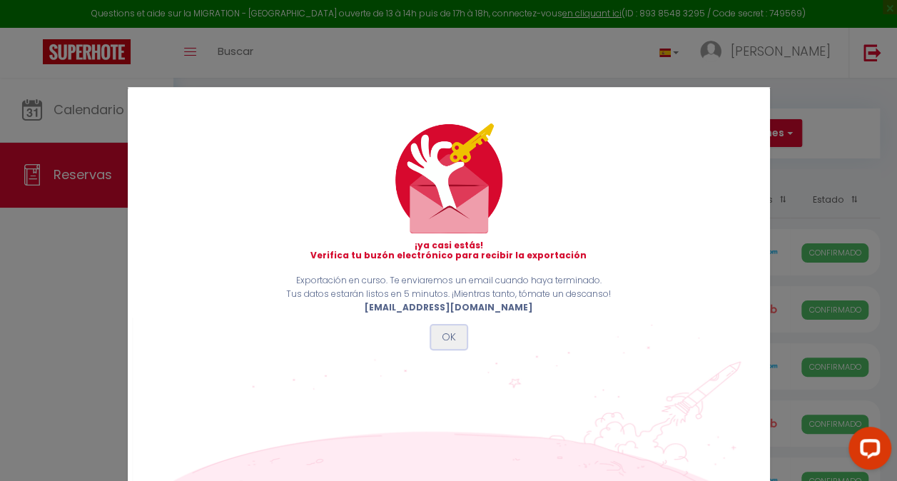
click at [439, 341] on button "OK" at bounding box center [449, 337] width 36 height 24
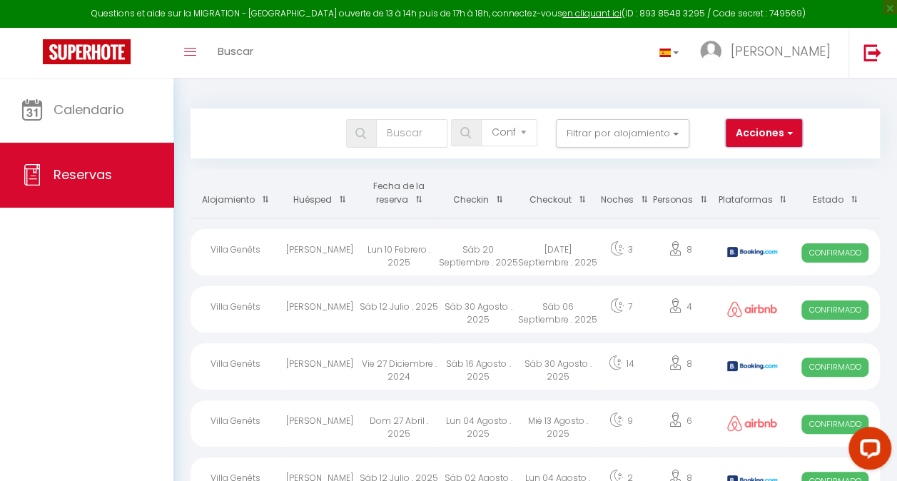
click at [775, 136] on button "Acciones" at bounding box center [764, 133] width 76 height 29
click at [734, 178] on link "Exportar las reservas" at bounding box center [727, 182] width 148 height 19
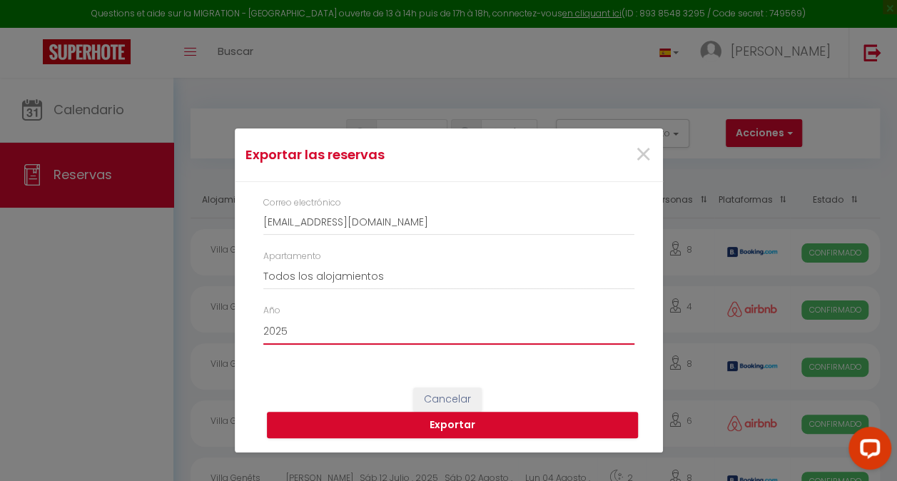
click at [356, 320] on select "2015 2016 2017 2018 2019 2020 2021 2022 2023 2024 2025 2026 2027 2028" at bounding box center [448, 331] width 371 height 27
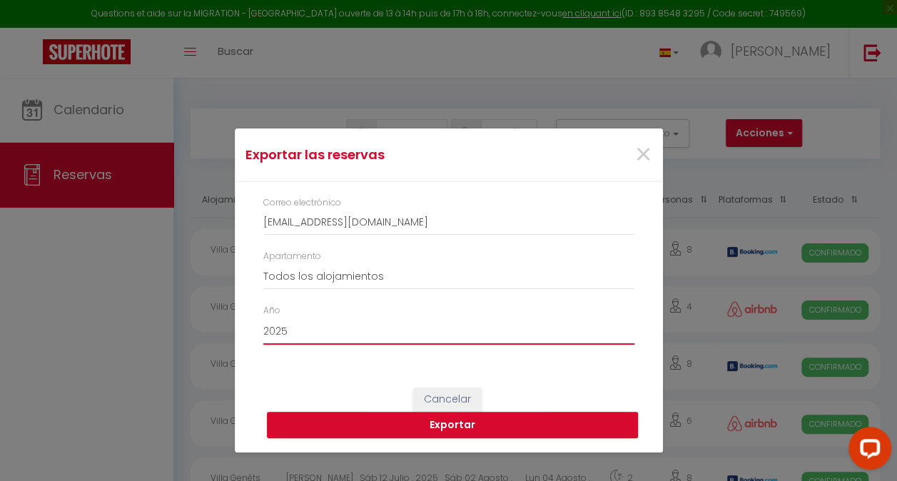
click at [356, 320] on select "2015 2016 2017 2018 2019 2020 2021 2022 2023 2024 2025 2026 2027 2028" at bounding box center [448, 331] width 371 height 27
click at [324, 335] on select "2015 2016 2017 2018 2019 2020 2021 2022 2023 2024 2025 2026 2027 2028" at bounding box center [448, 331] width 371 height 27
select select "2024"
click at [263, 318] on select "2015 2016 2017 2018 2019 2020 2021 2022 2023 2024 2025 2026 2027 2028" at bounding box center [448, 331] width 371 height 27
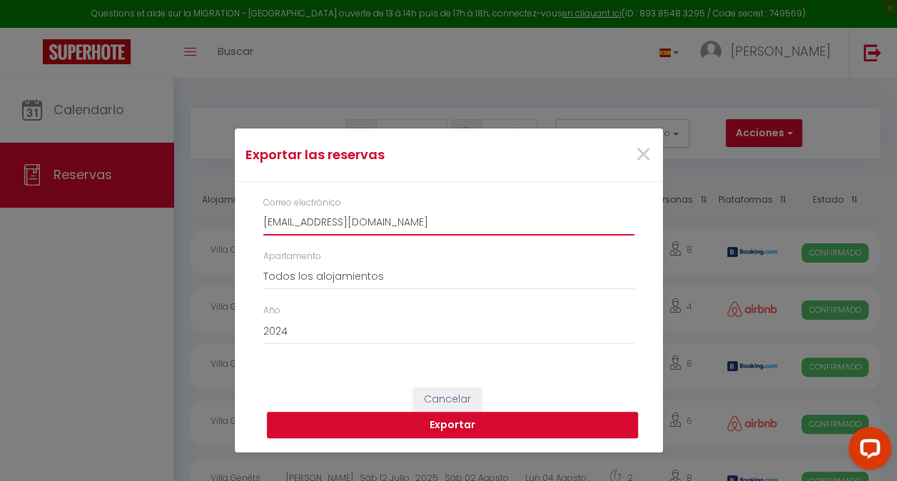
click at [307, 227] on input "mavet1976@gmail.com" at bounding box center [448, 223] width 371 height 26
click at [358, 420] on button "Exportar" at bounding box center [452, 425] width 371 height 27
